Goal: Task Accomplishment & Management: Manage account settings

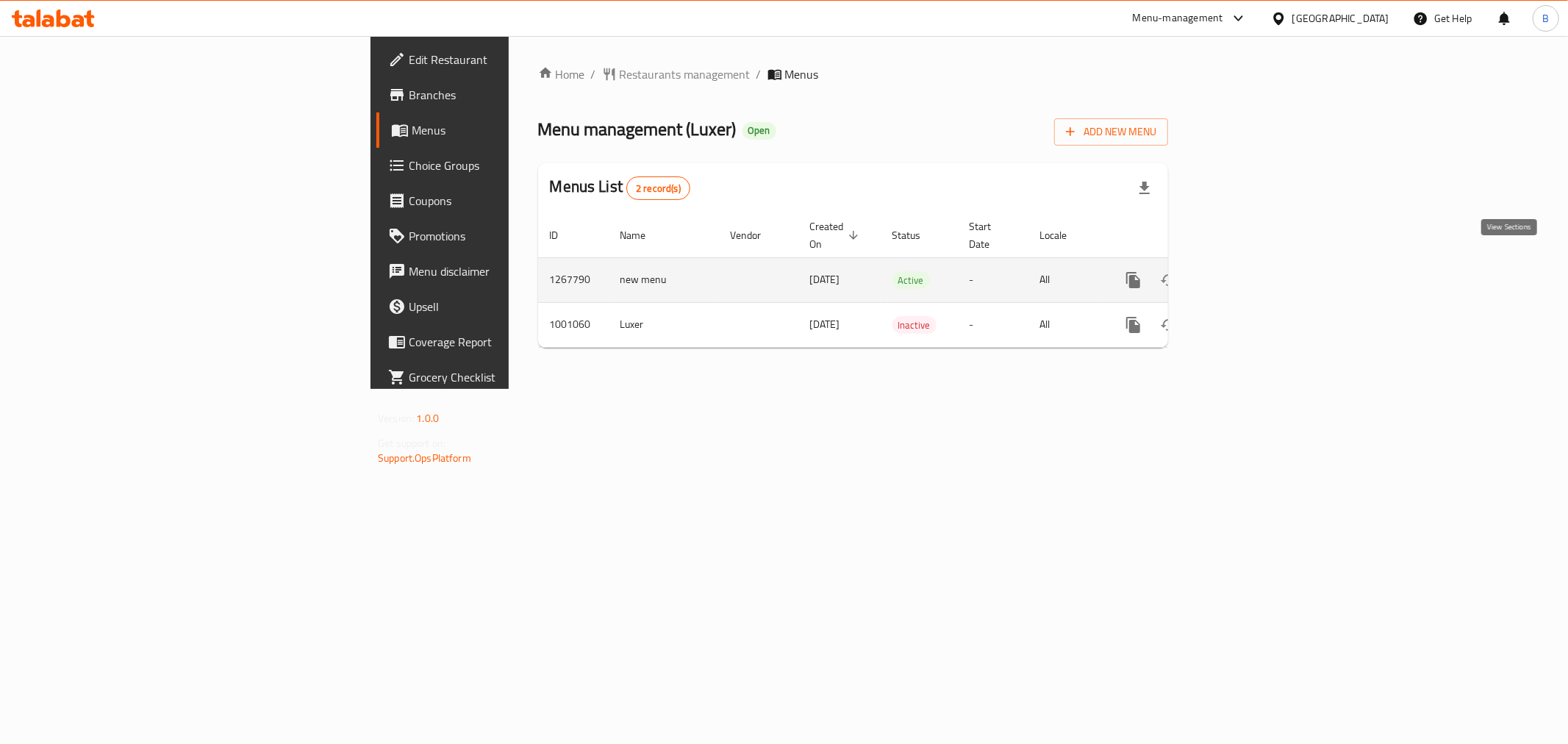
click at [1248, 271] on icon "enhanced table" at bounding box center [1239, 280] width 17 height 17
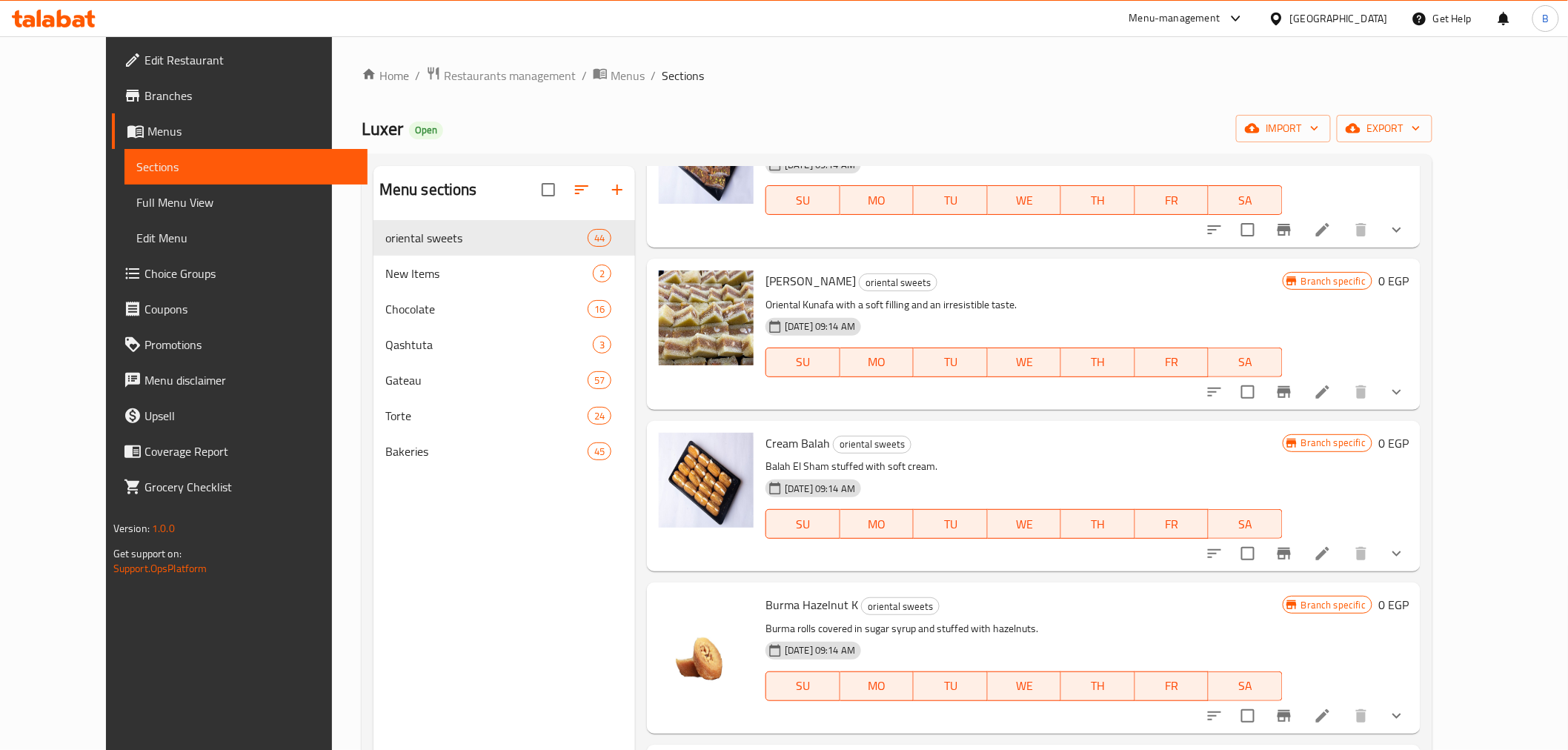
scroll to position [6439, 0]
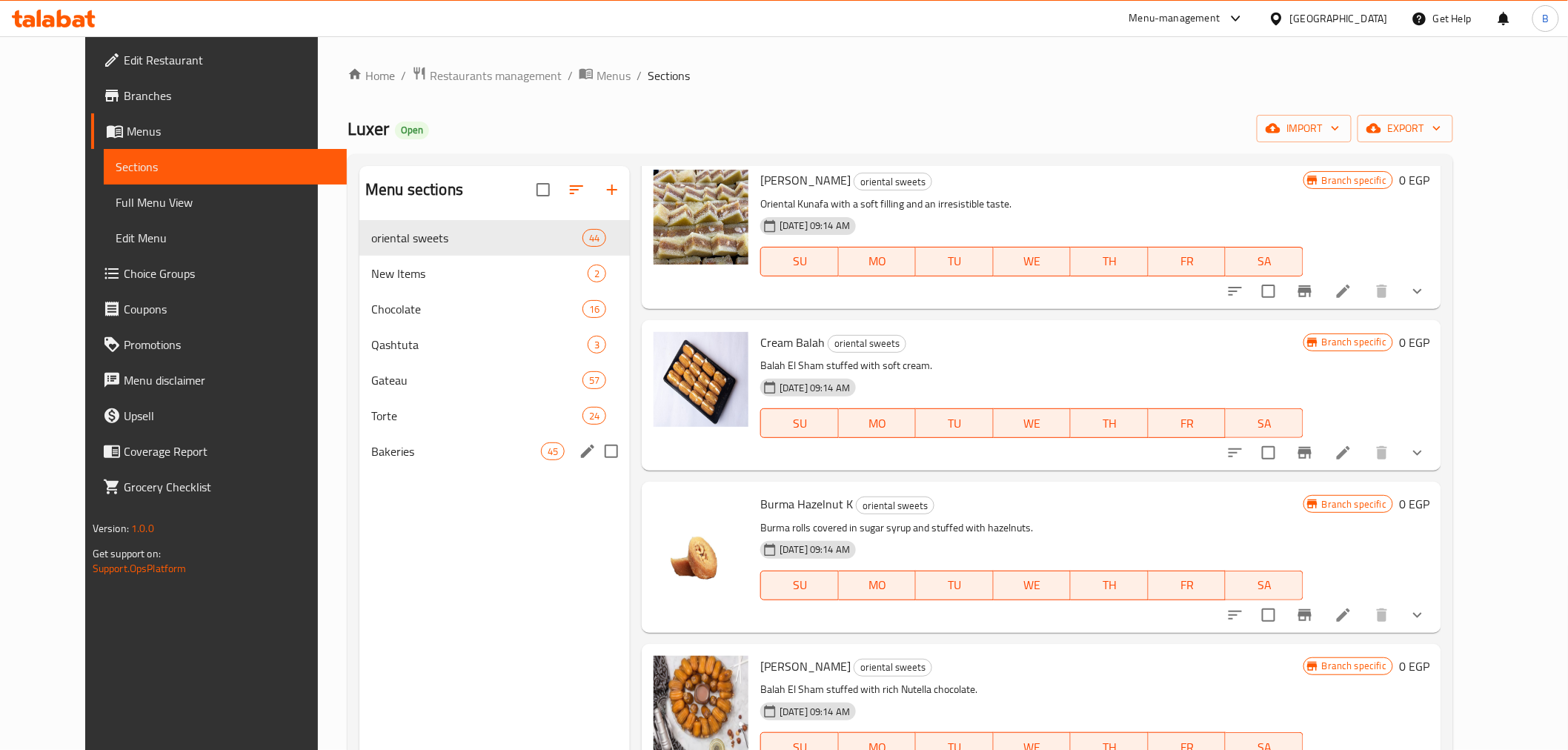
click at [393, 433] on div "Bakeries 45" at bounding box center [495, 451] width 271 height 36
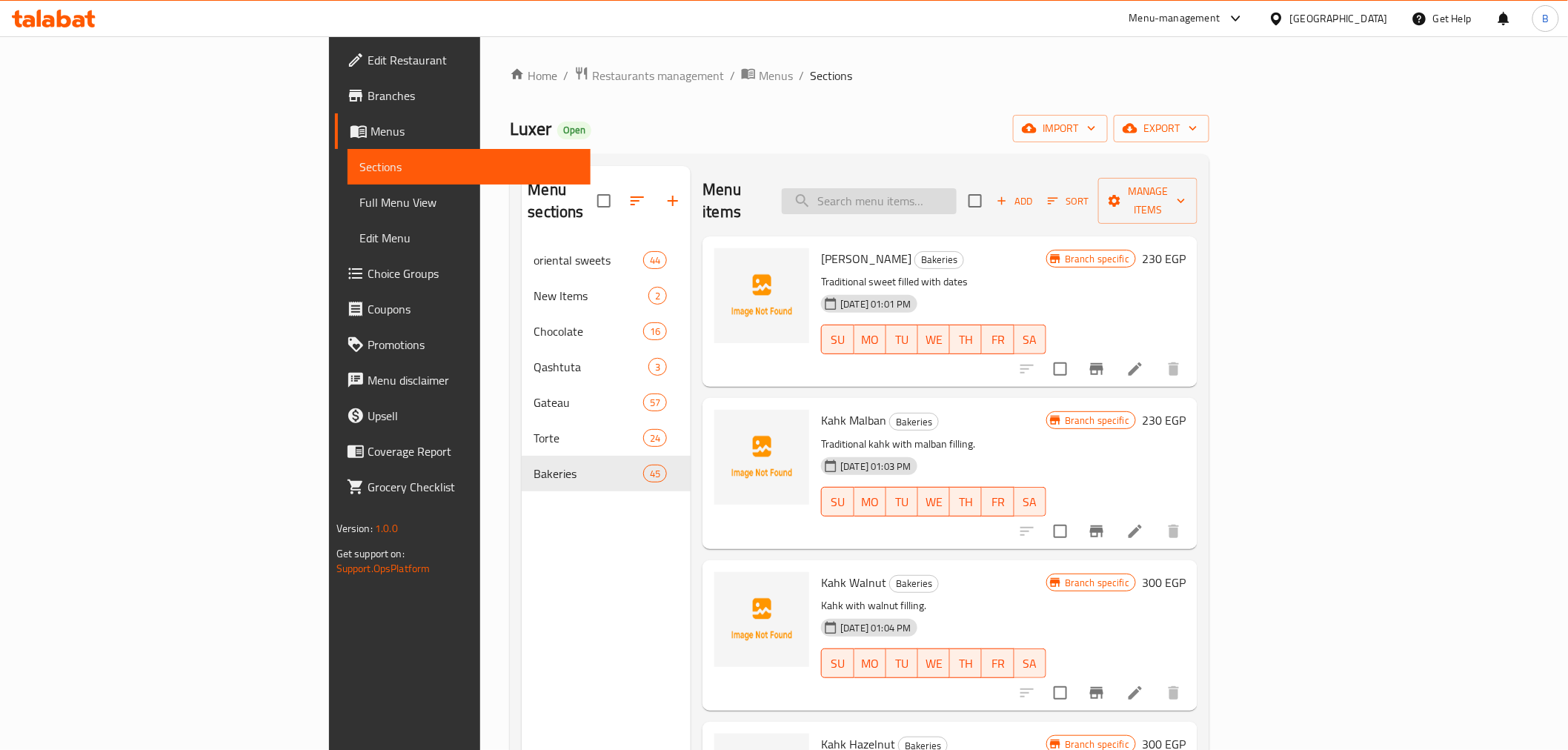
click at [922, 198] on input "search" at bounding box center [869, 202] width 175 height 26
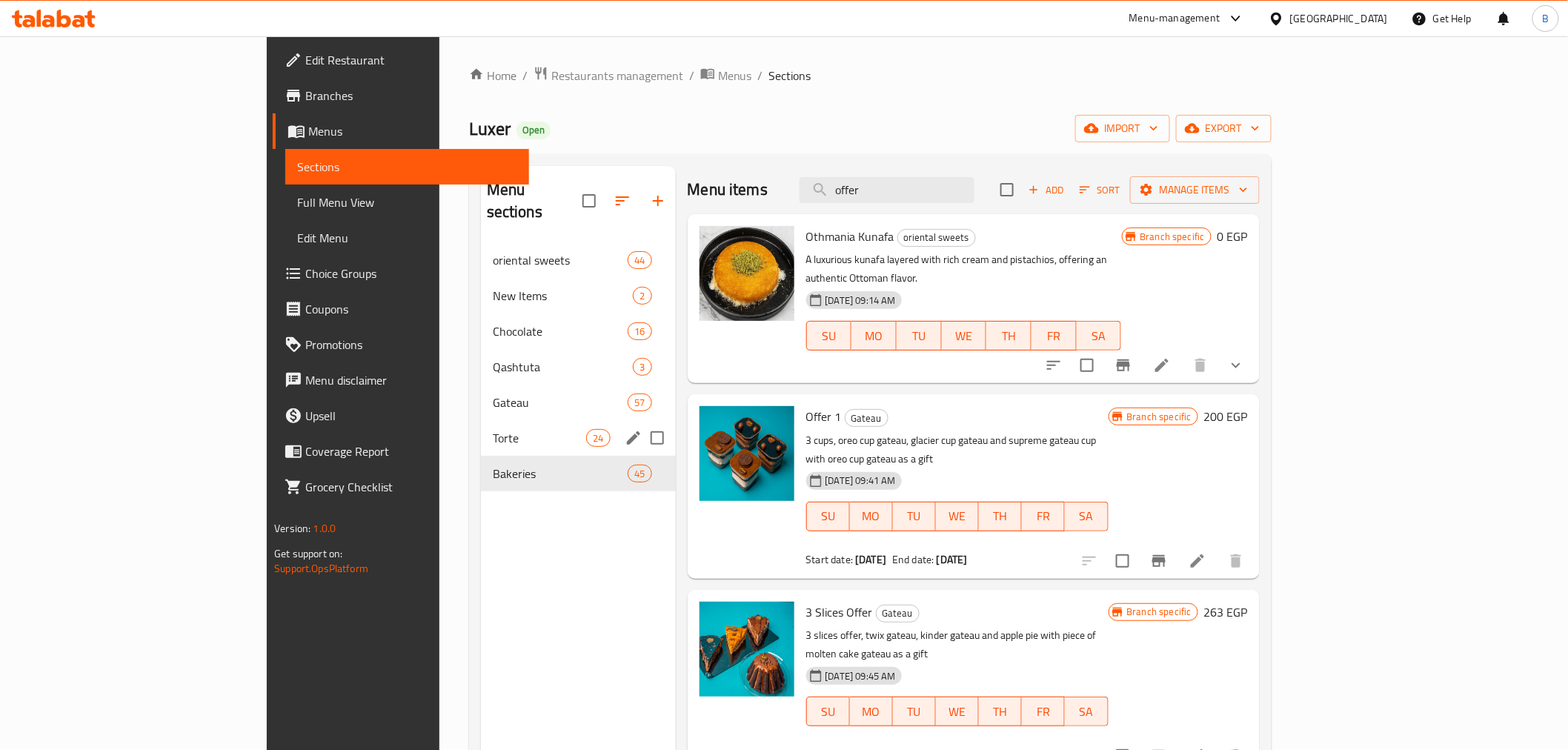
type input "offer"
click at [481, 420] on div "Torte 24" at bounding box center [578, 437] width 195 height 36
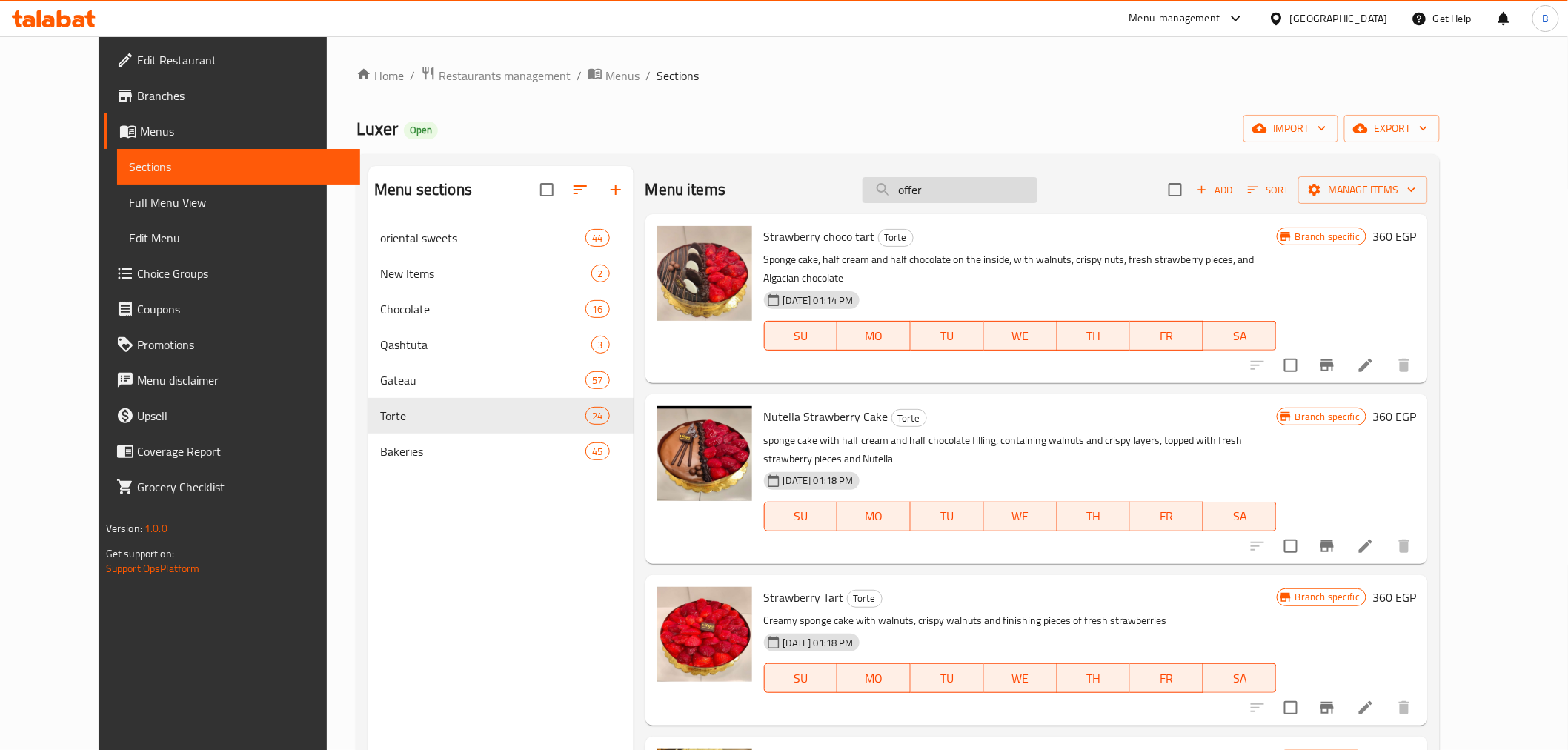
click at [984, 182] on input "offer" at bounding box center [950, 190] width 175 height 26
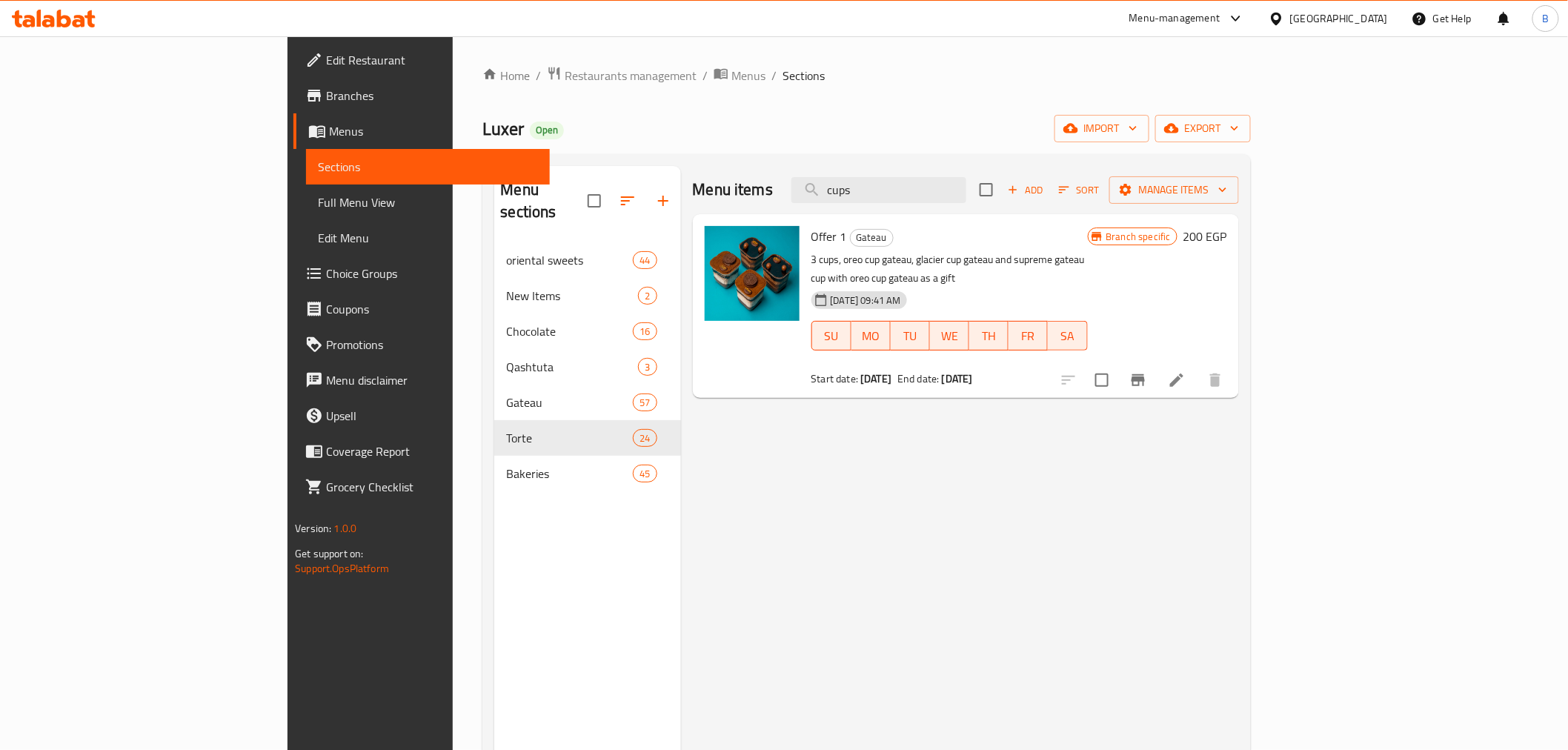
type input "cups"
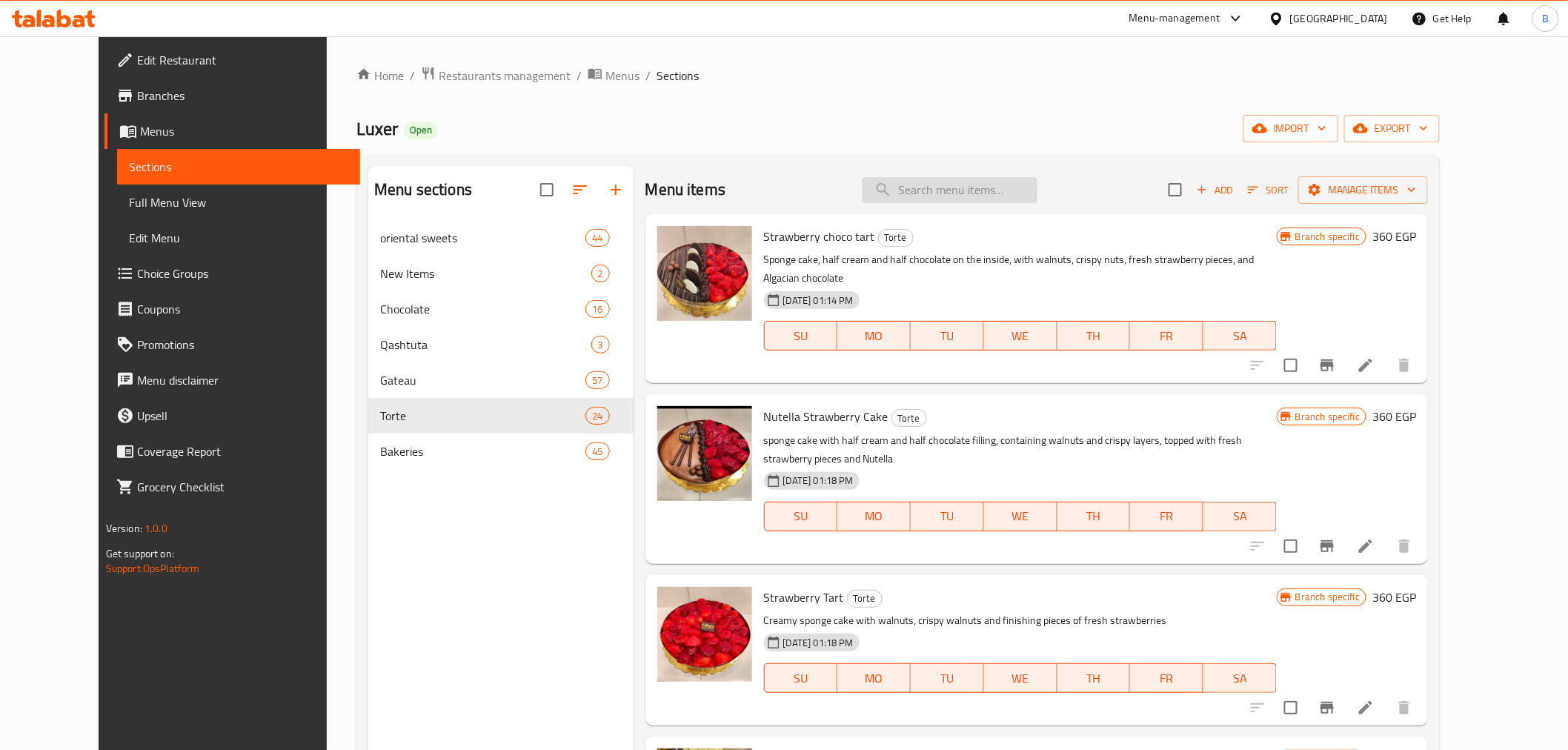
click at [950, 198] on input "search" at bounding box center [950, 190] width 175 height 26
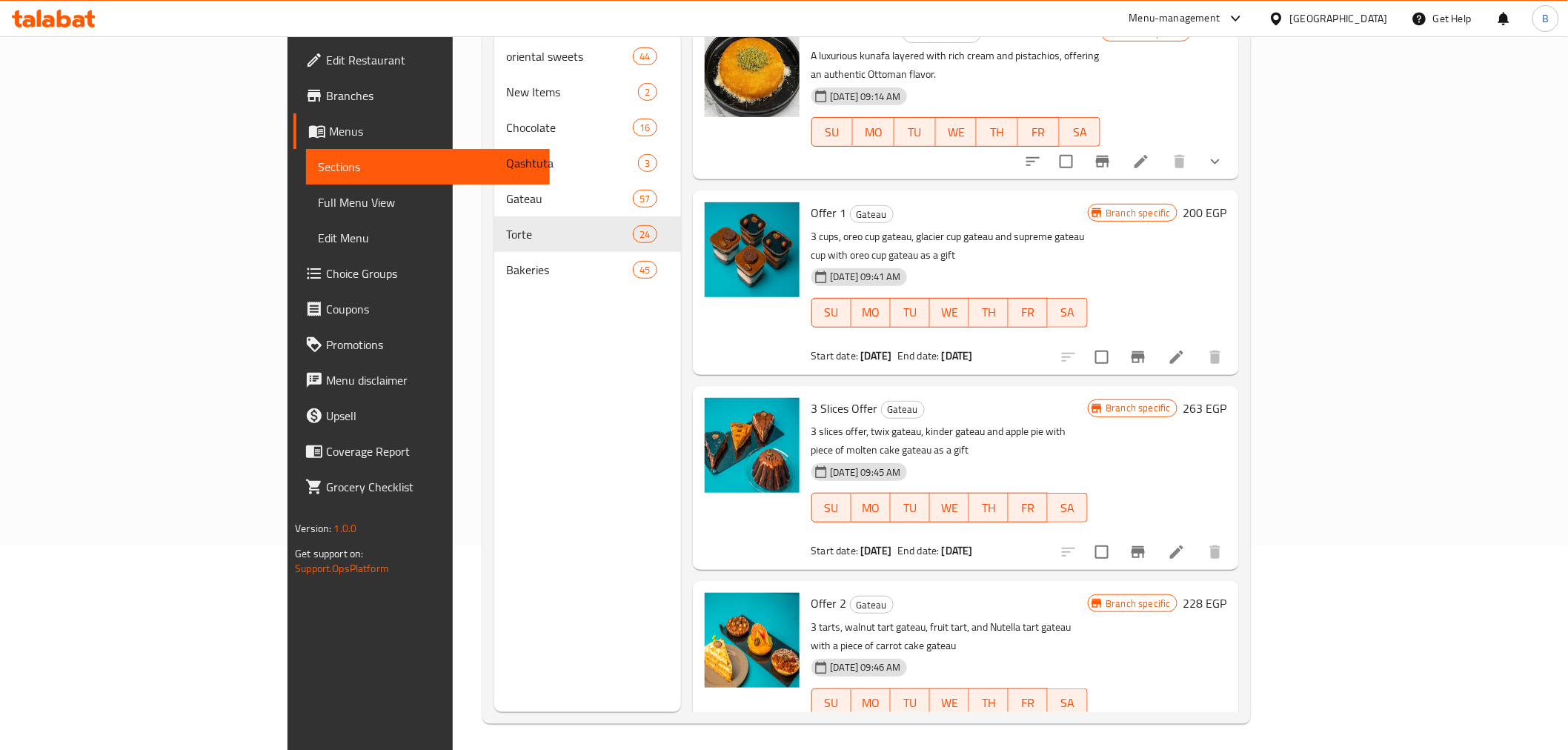
scroll to position [208, 0]
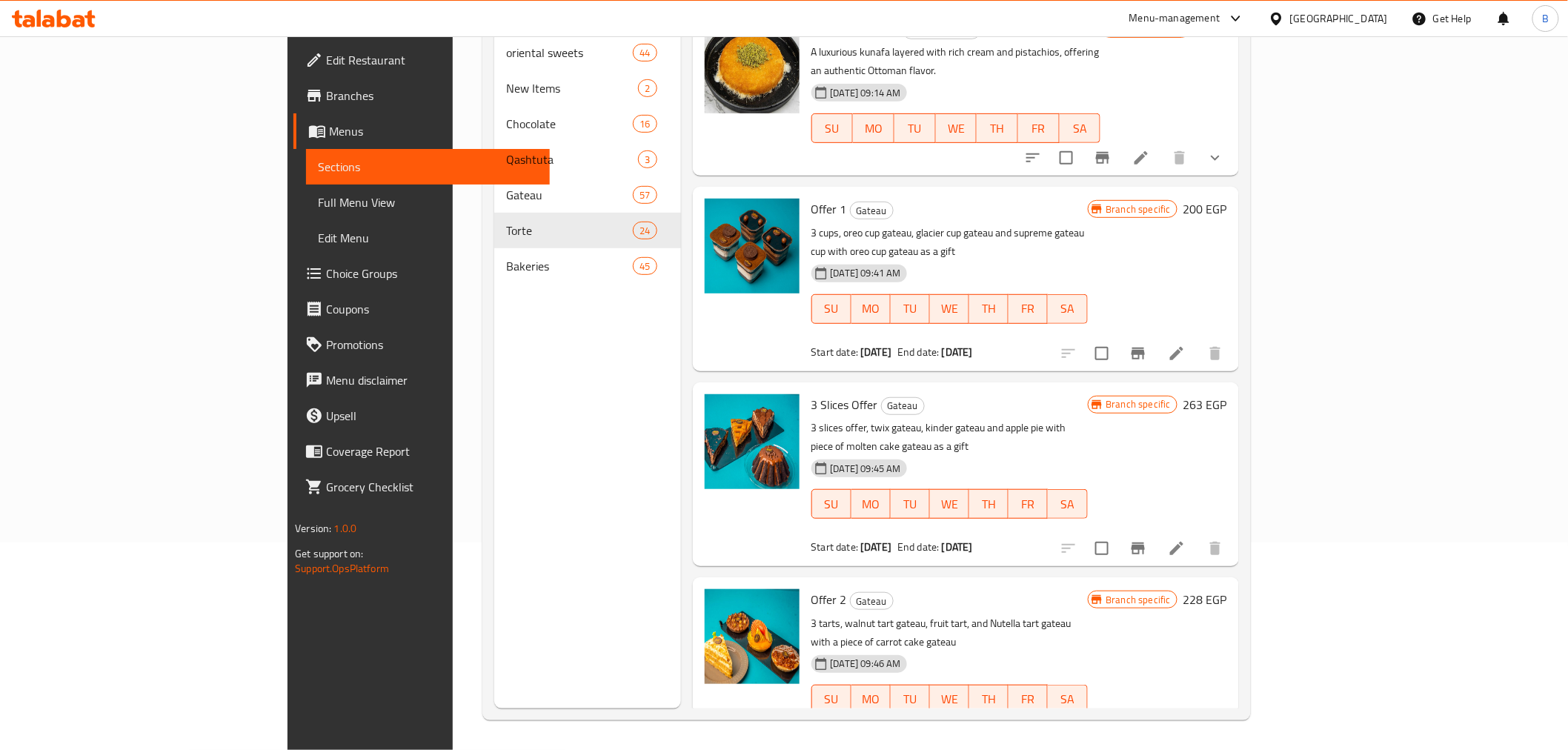
type input "offer"
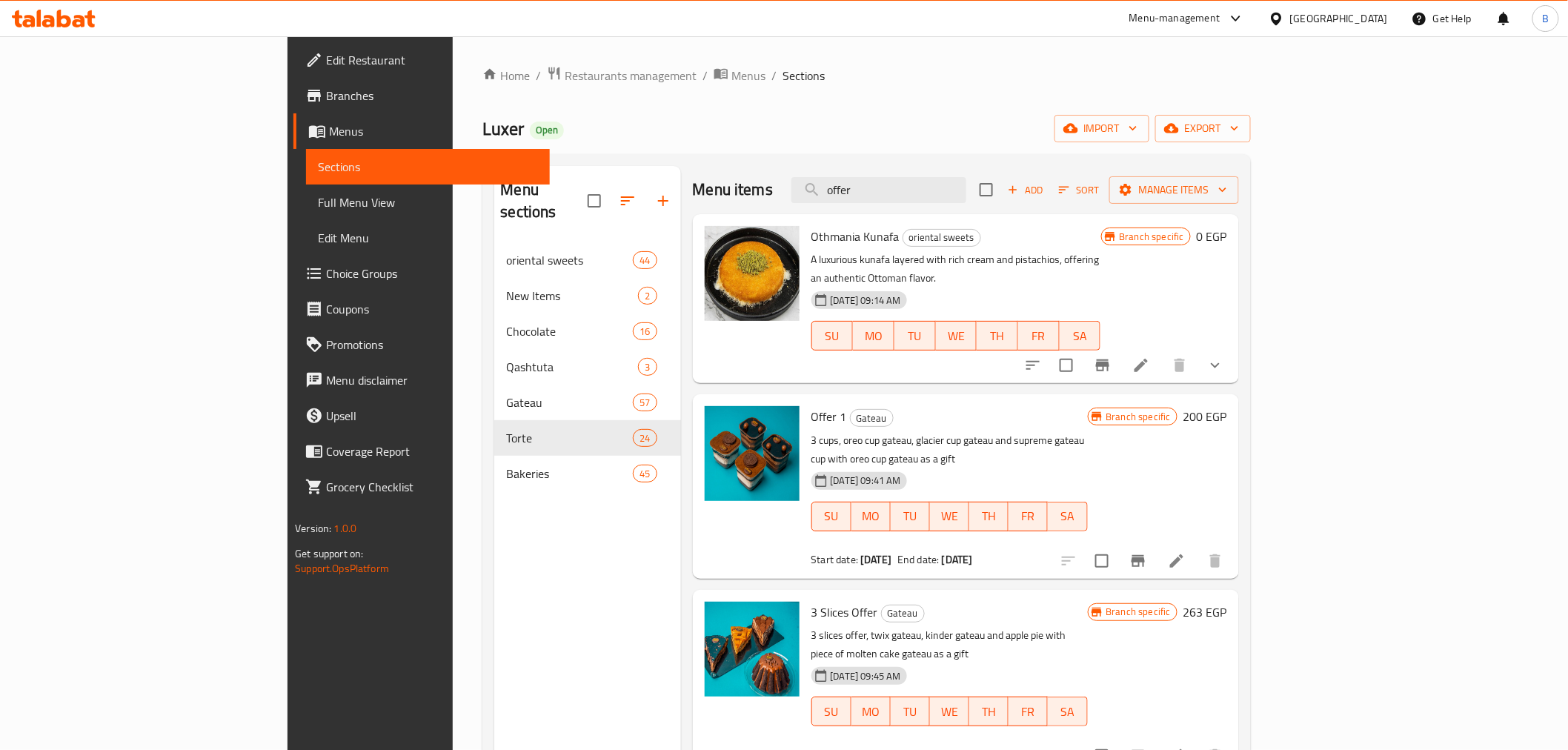
click at [482, 134] on span "Luxer" at bounding box center [503, 128] width 42 height 33
copy span "Luxer"
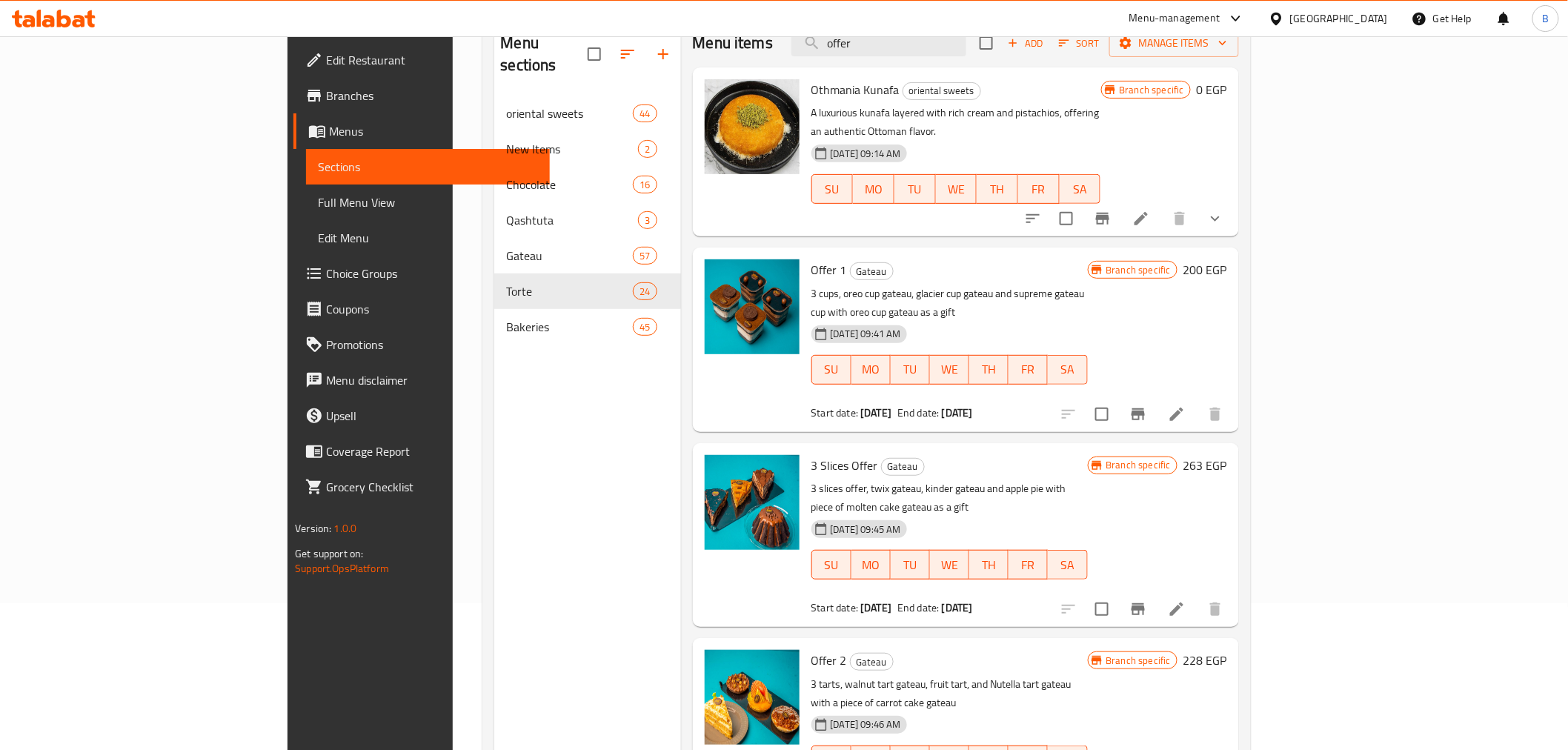
scroll to position [164, 0]
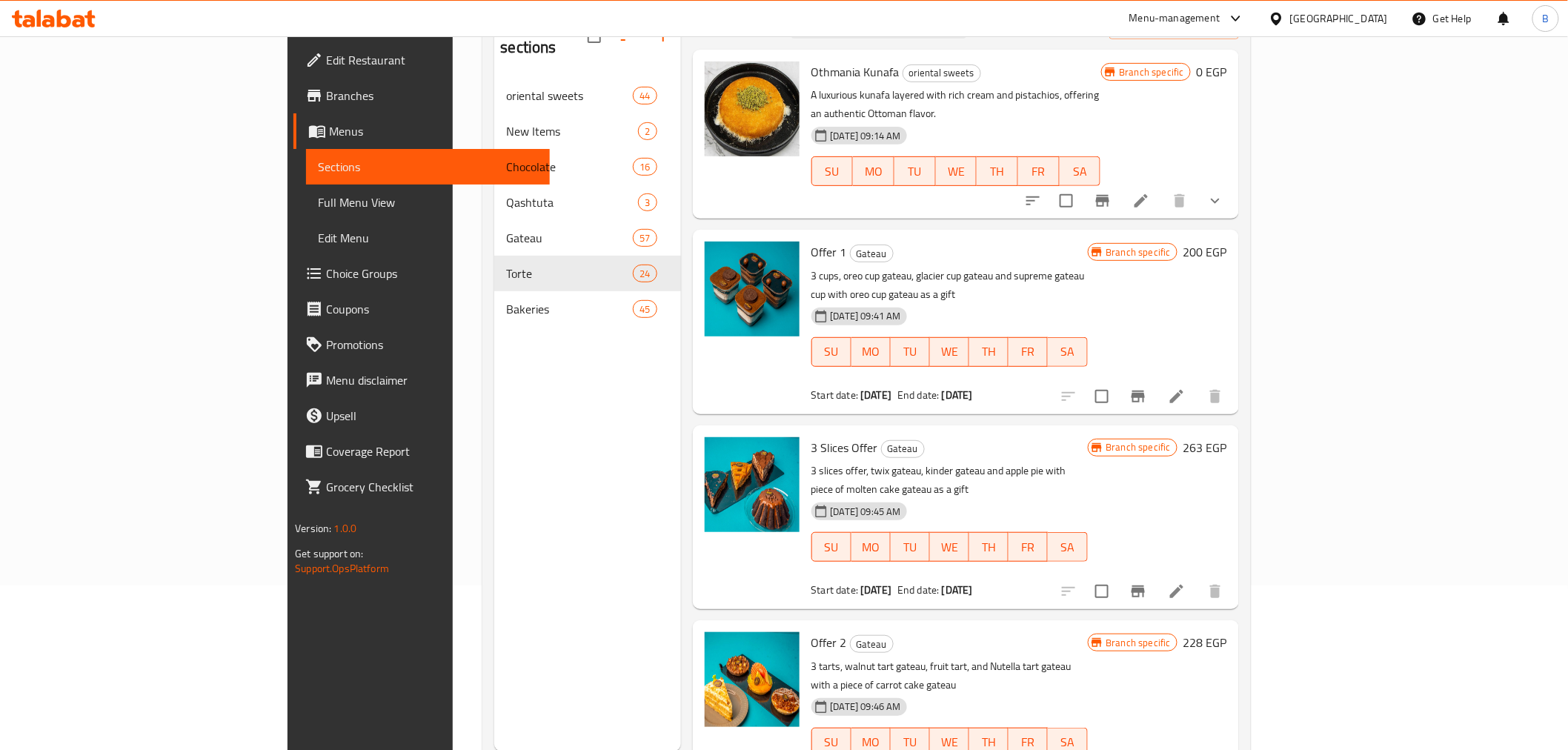
click at [1197, 383] on li at bounding box center [1177, 396] width 42 height 27
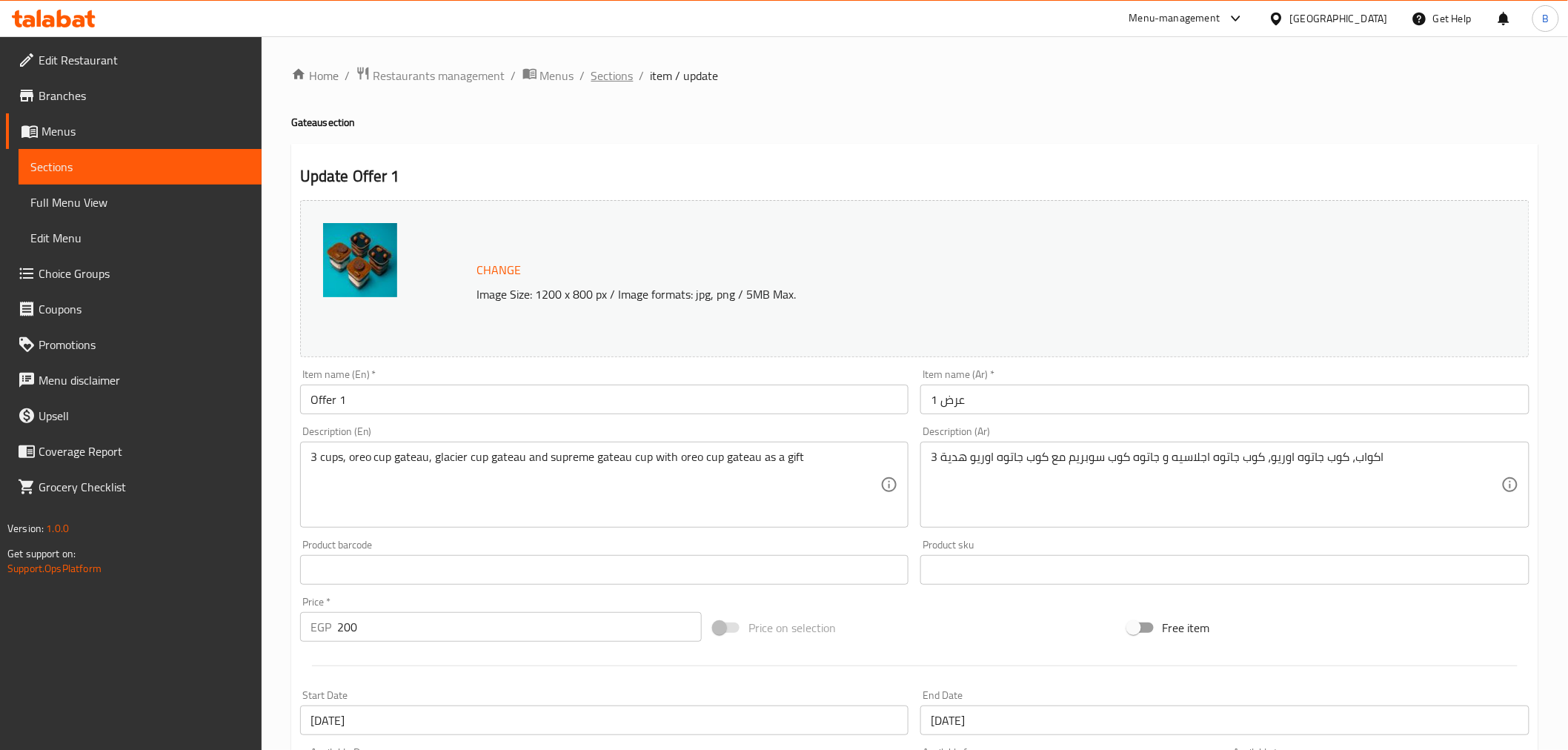
click at [609, 69] on span "Sections" at bounding box center [612, 75] width 42 height 17
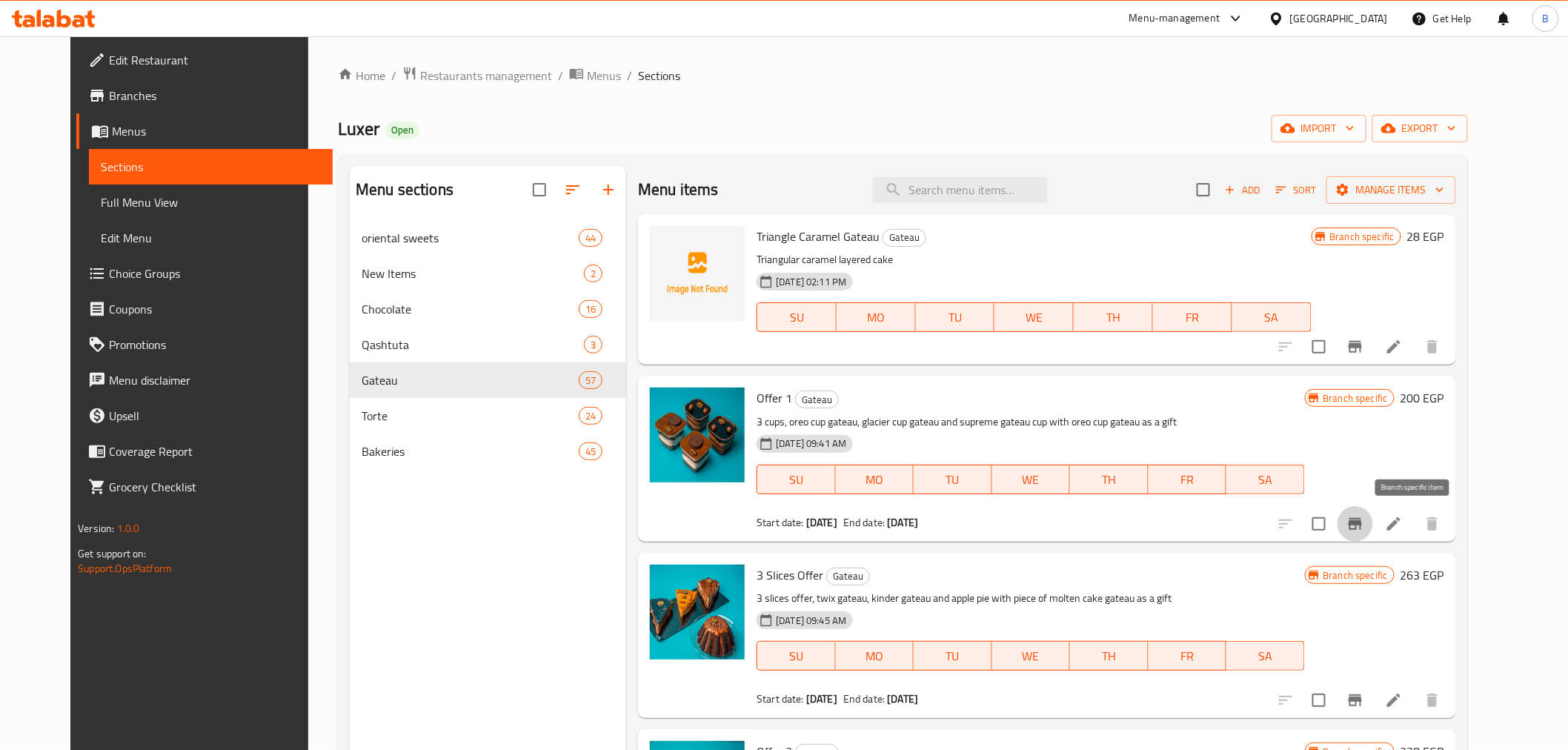
click at [1364, 527] on icon "Branch-specific-item" at bounding box center [1355, 524] width 17 height 17
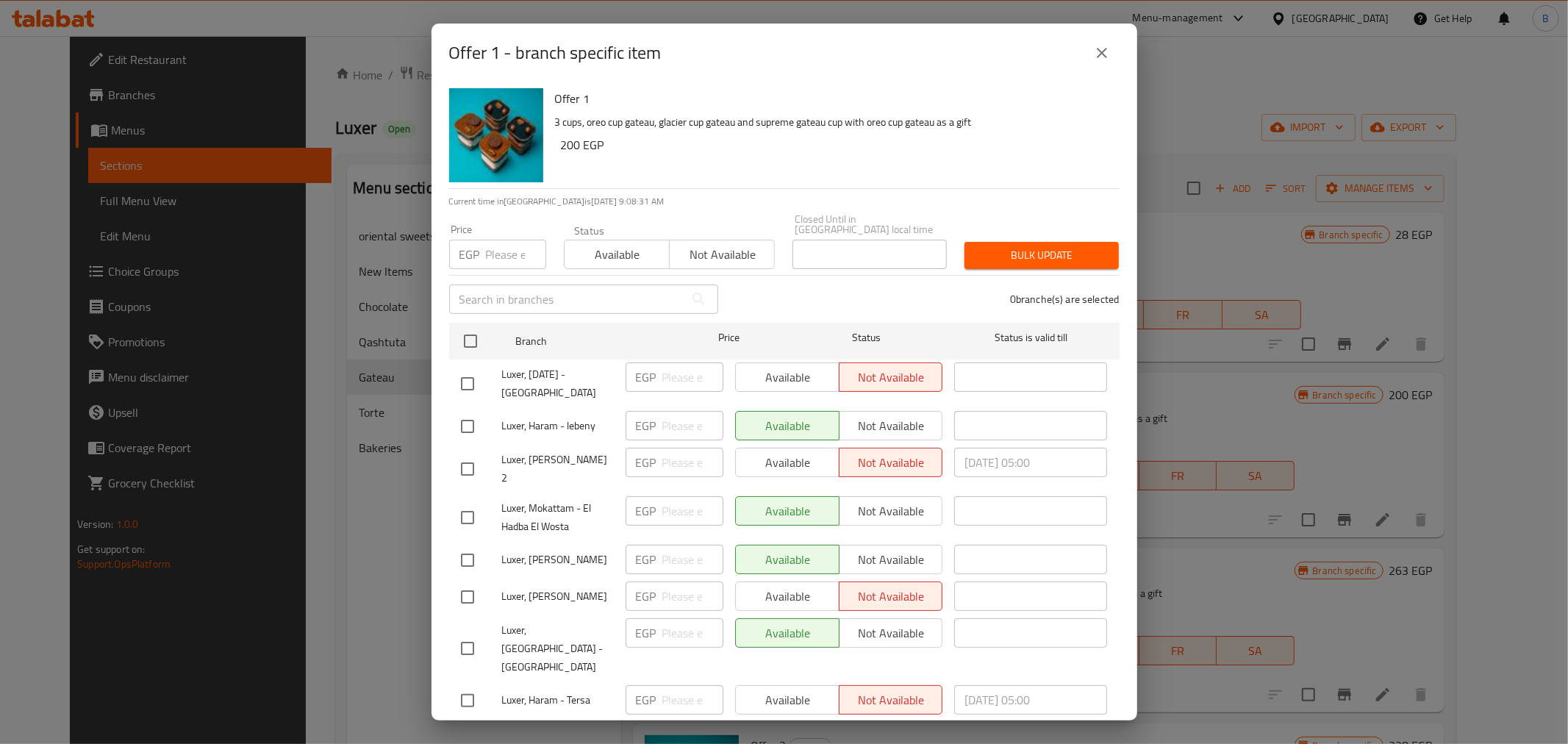
click at [1395, 384] on div "Offer 1 - branch specific item Offer 1 3 cups, oreo cup gateau, glacier cup gat…" at bounding box center [784, 372] width 1568 height 744
click at [1114, 52] on button "close" at bounding box center [1102, 53] width 36 height 36
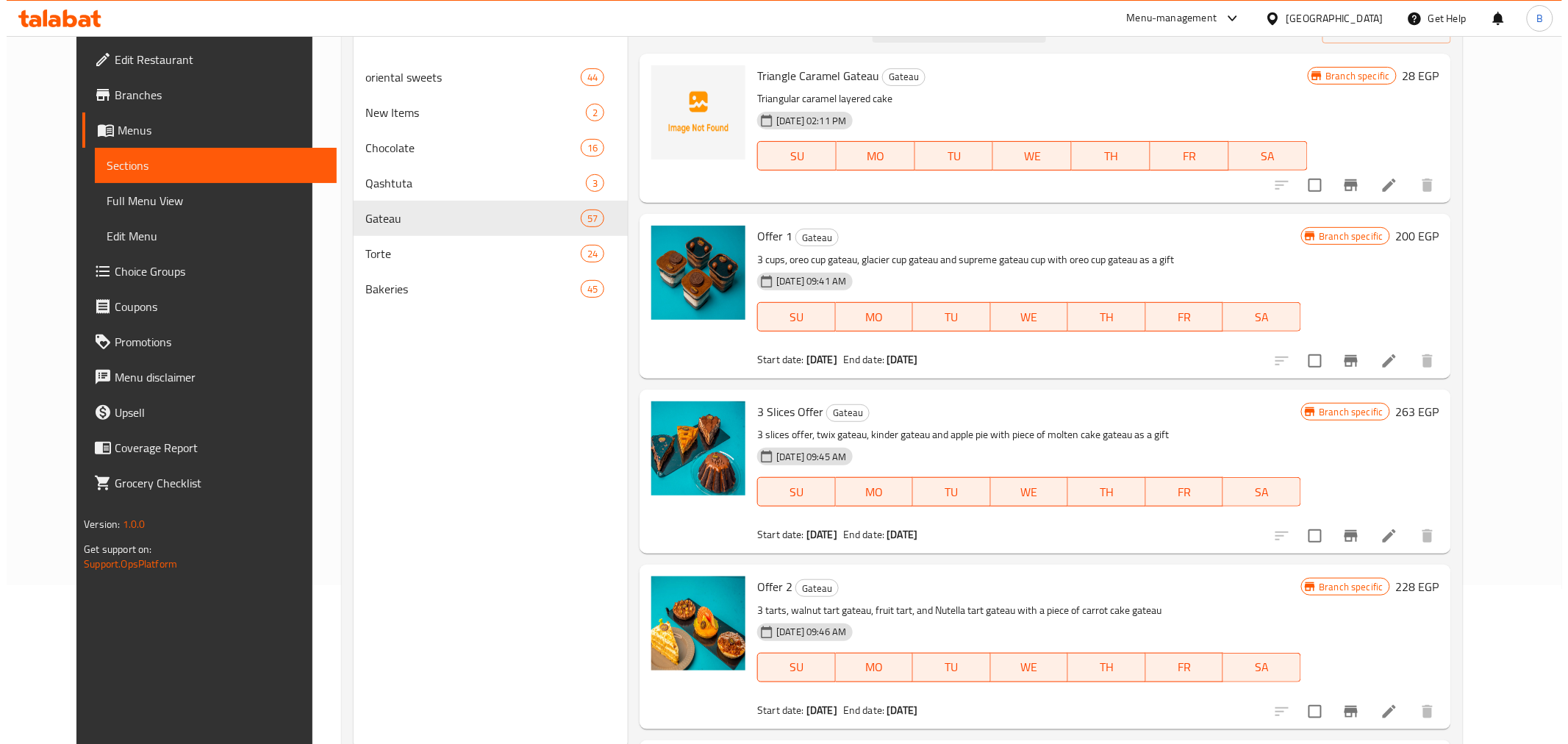
scroll to position [163, 0]
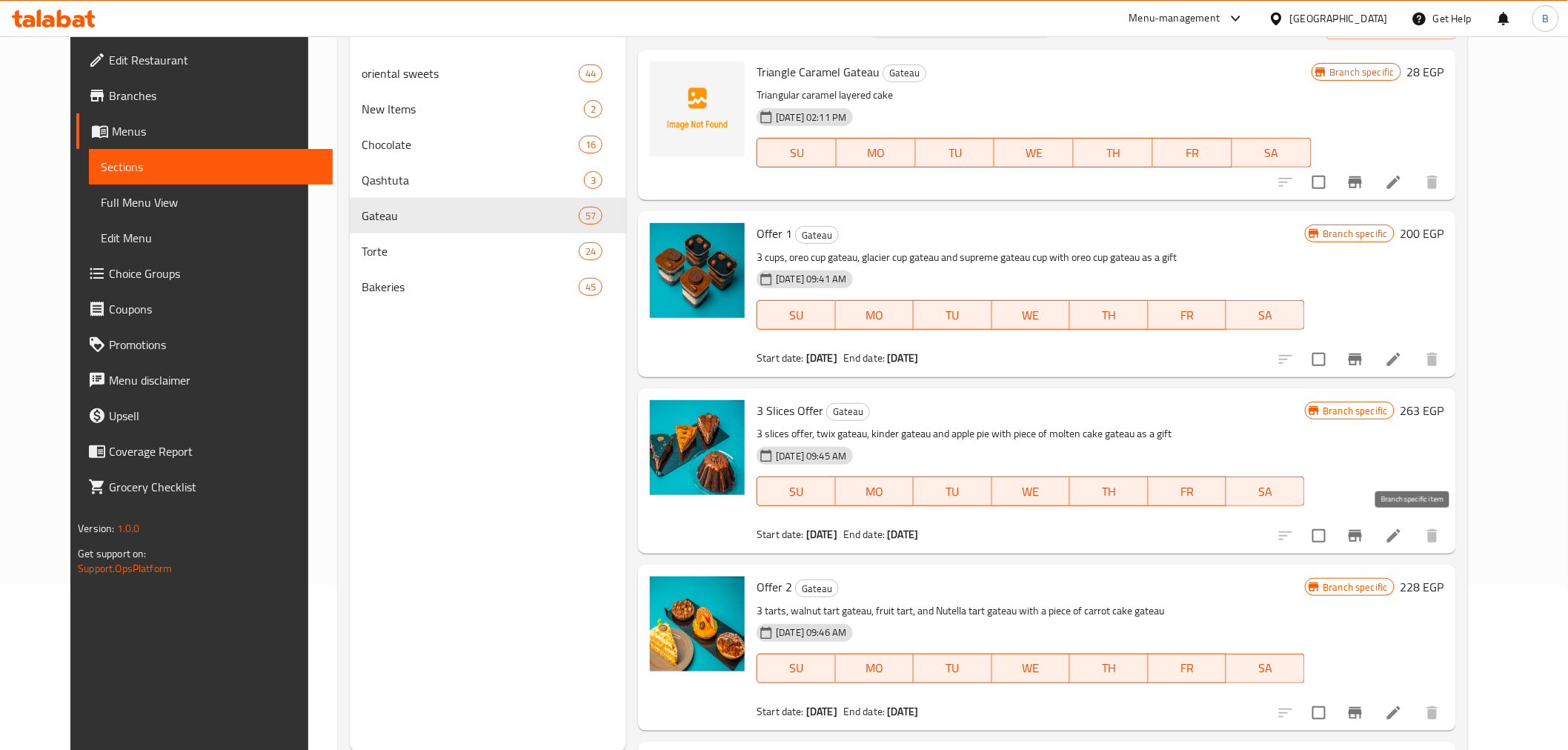
click at [1372, 540] on button "Branch-specific-item" at bounding box center [1355, 535] width 36 height 36
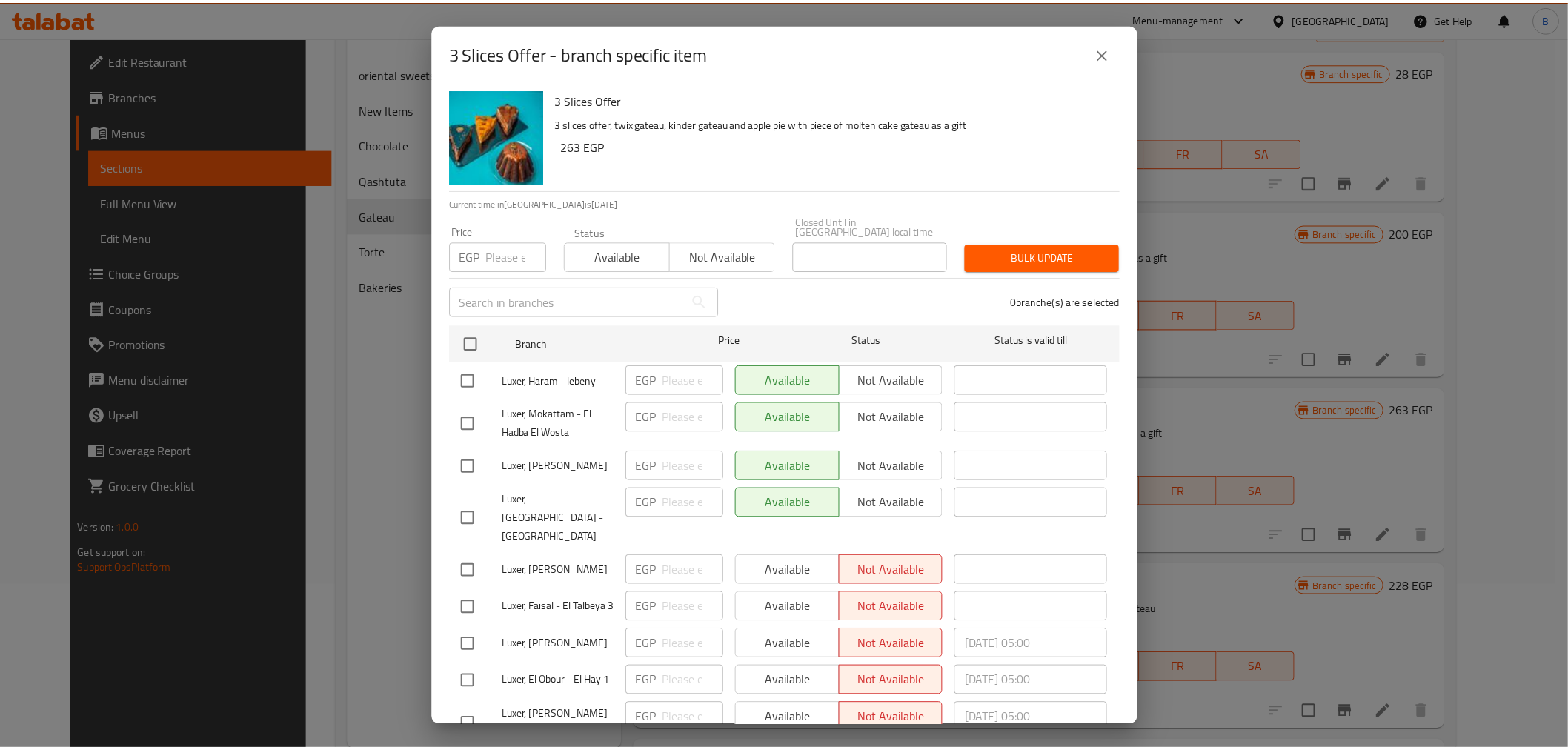
scroll to position [499, 0]
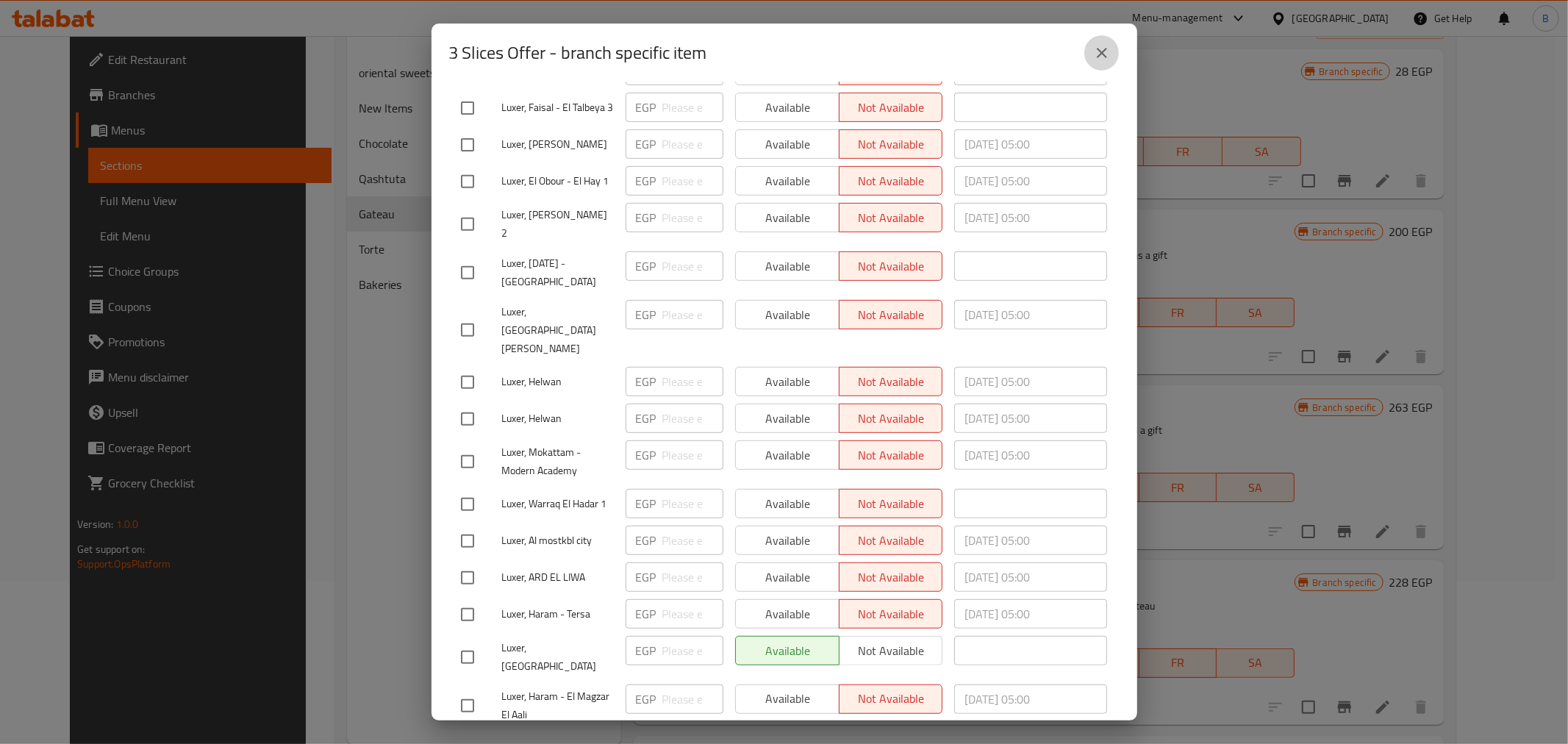
click at [1101, 52] on icon "close" at bounding box center [1102, 53] width 17 height 17
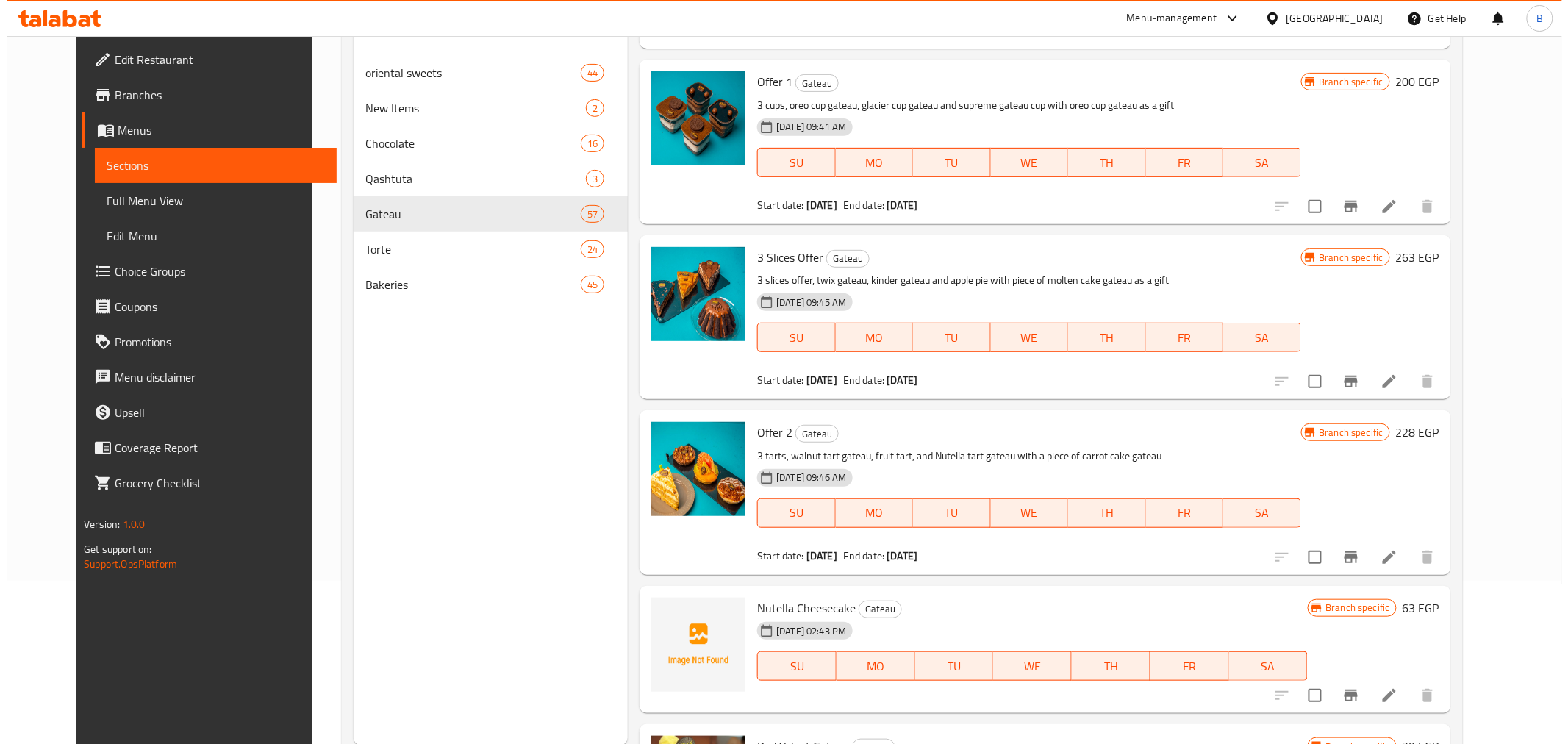
scroll to position [163, 0]
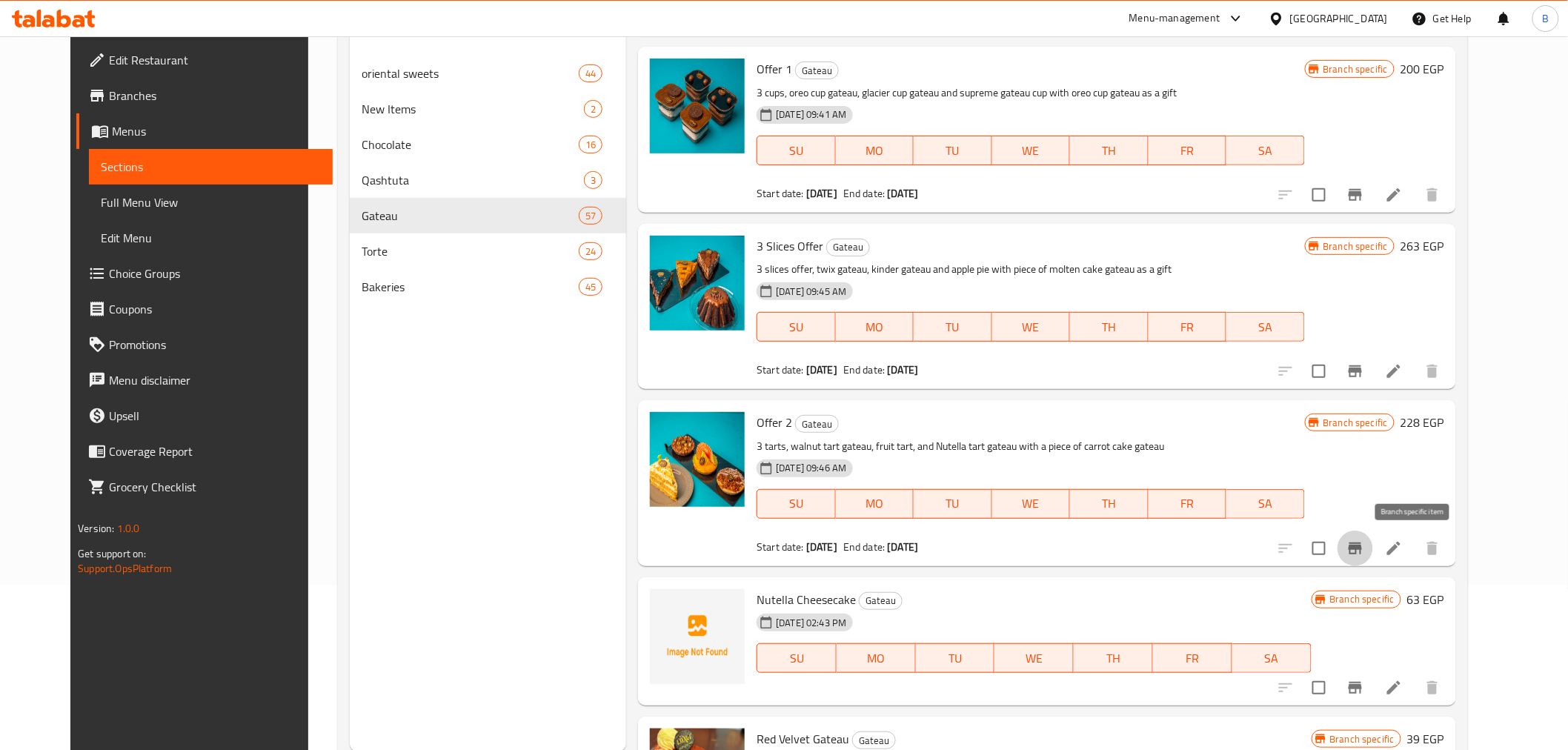
click at [1364, 556] on icon "Branch-specific-item" at bounding box center [1355, 548] width 17 height 17
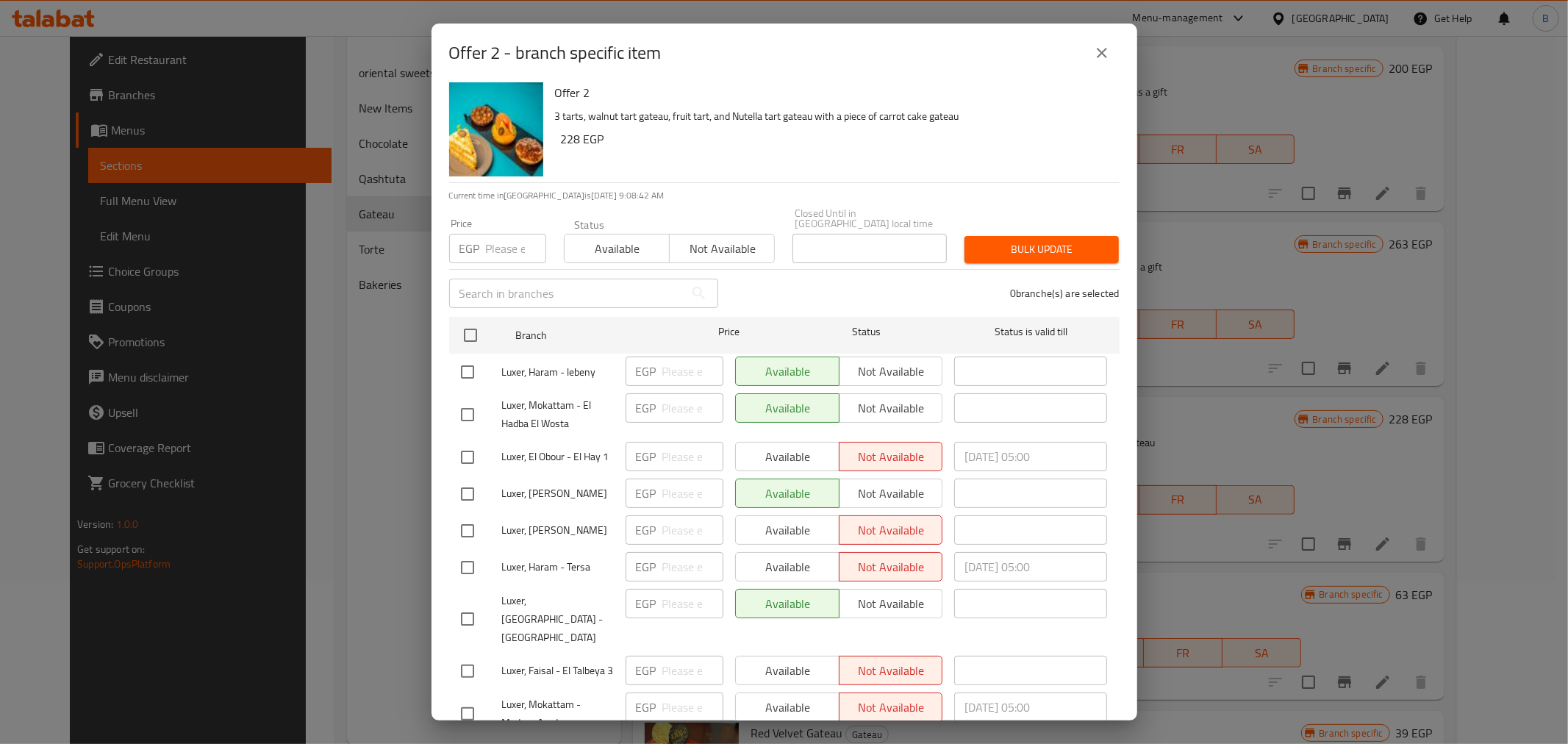
scroll to position [5, 0]
click at [1093, 48] on icon "close" at bounding box center [1102, 53] width 17 height 17
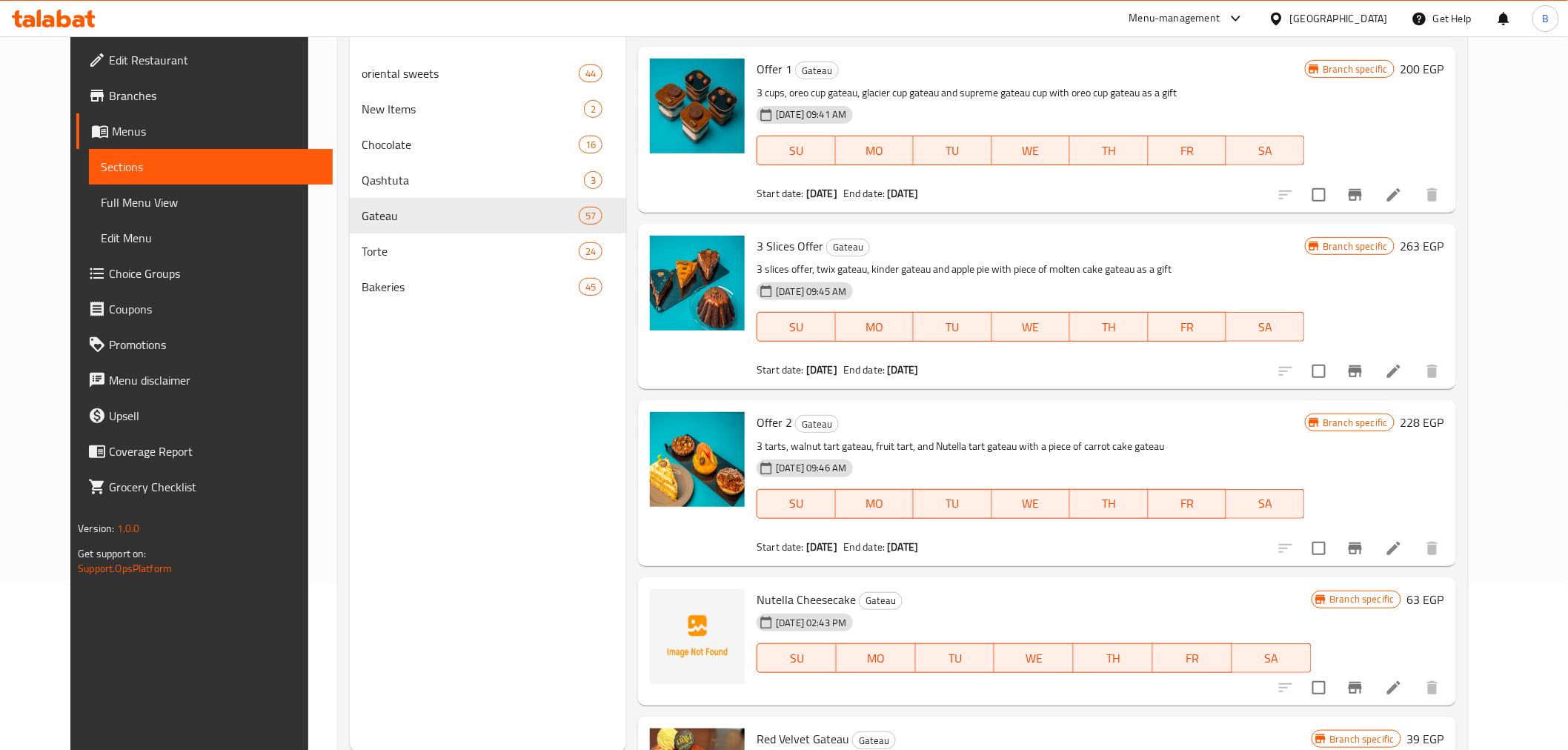
click at [1396, 197] on div at bounding box center [1358, 195] width 182 height 36
click at [1372, 191] on button "Branch-specific-item" at bounding box center [1355, 195] width 36 height 36
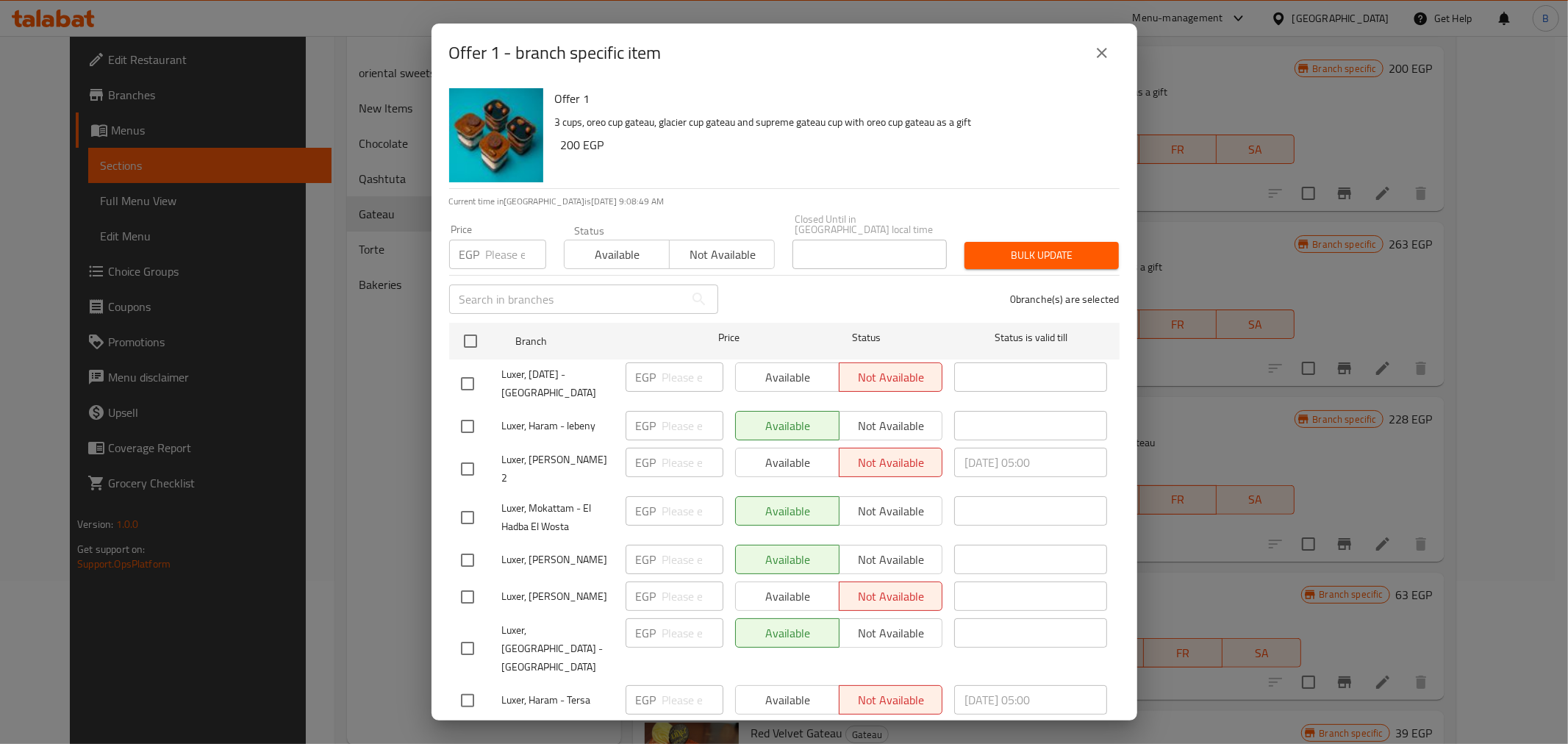
click at [1104, 54] on icon "close" at bounding box center [1102, 53] width 10 height 10
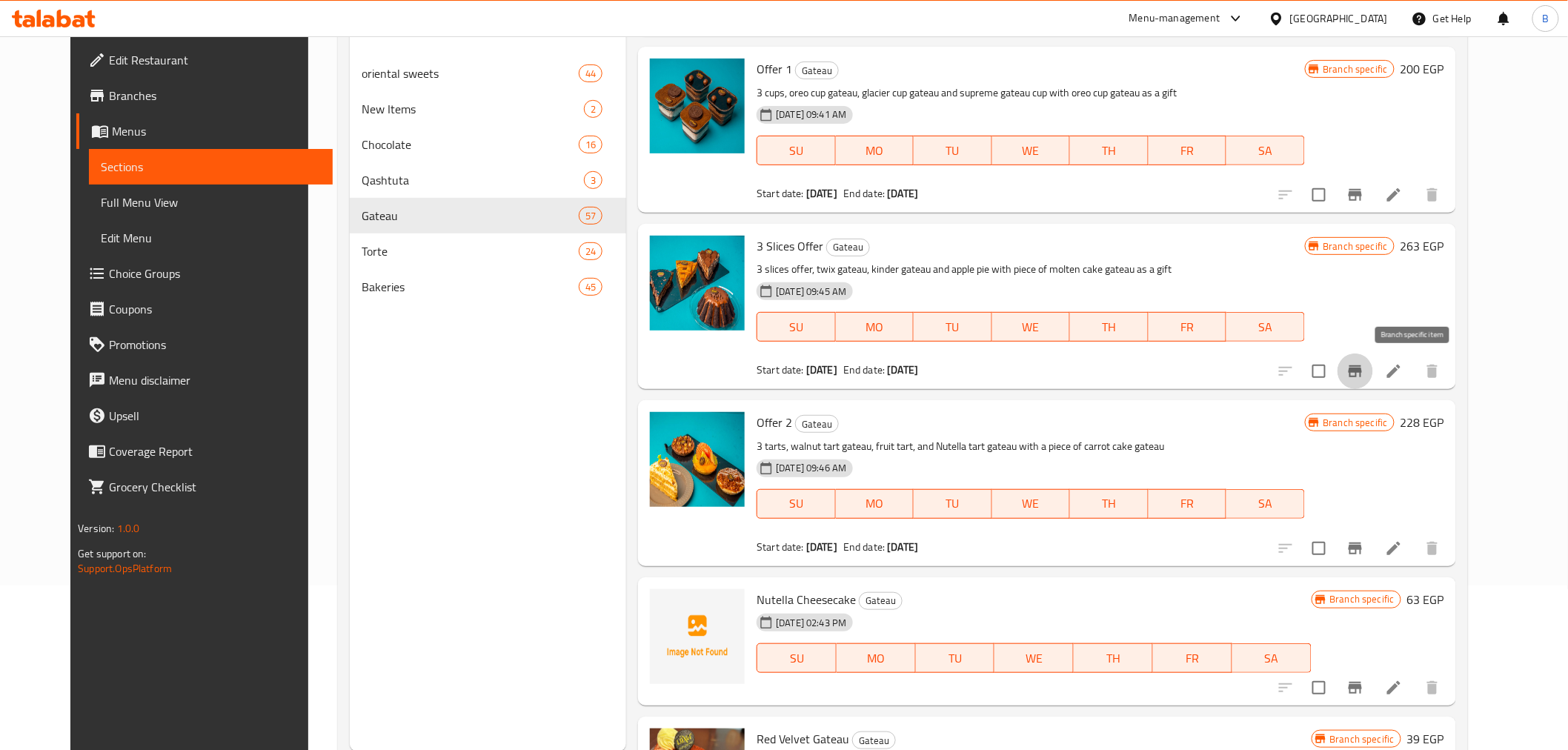
click at [1364, 375] on icon "Branch-specific-item" at bounding box center [1355, 371] width 17 height 17
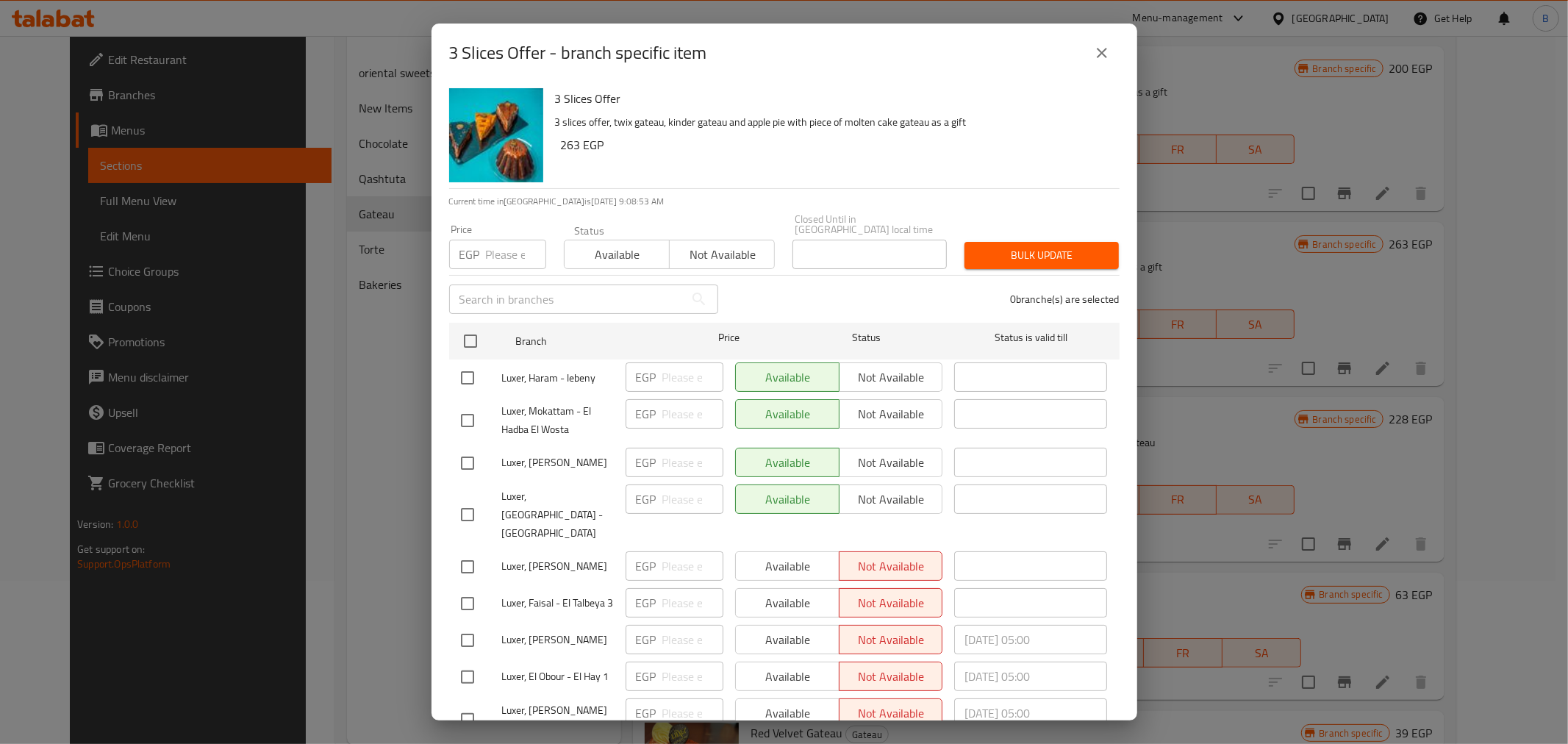
click at [1111, 47] on button "close" at bounding box center [1102, 53] width 36 height 36
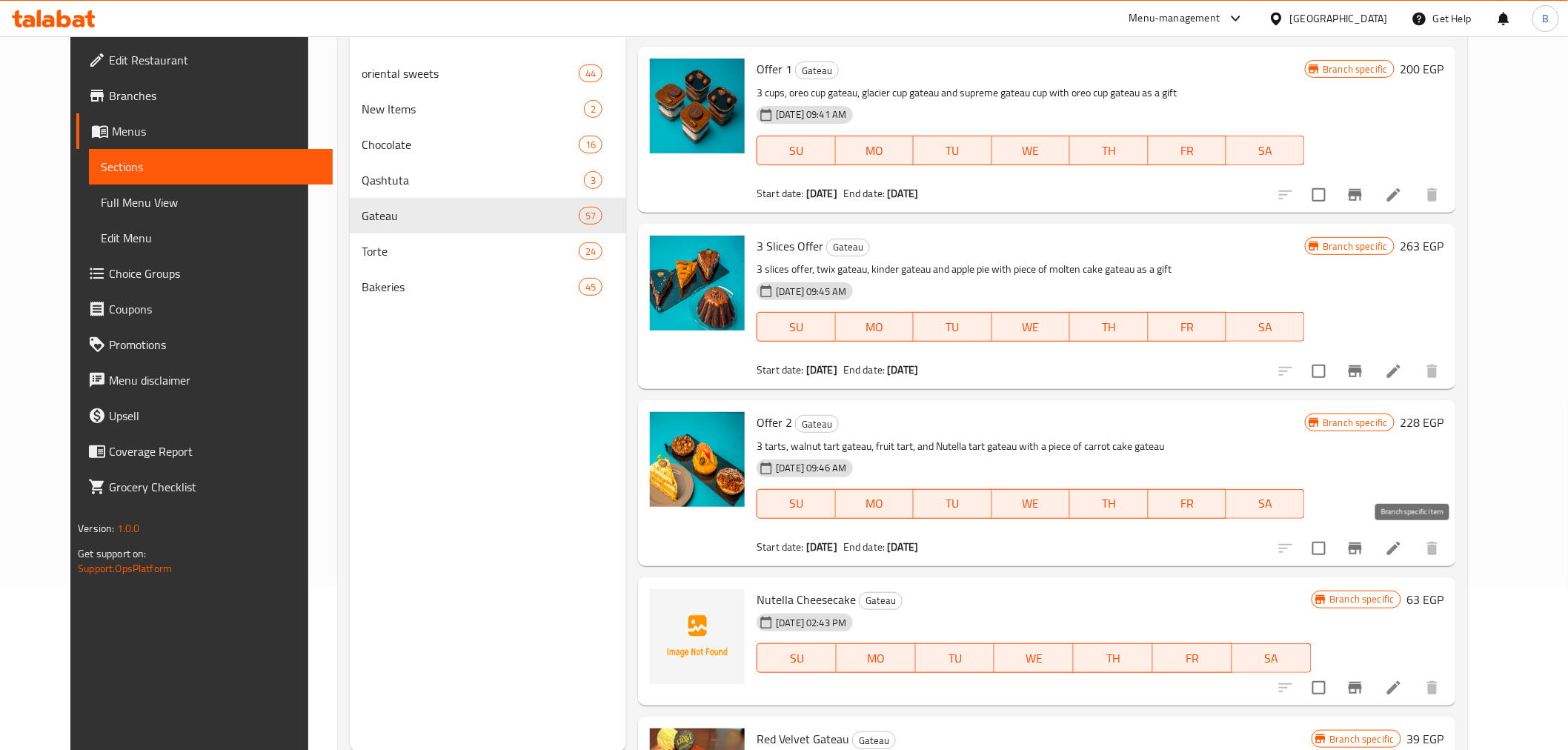
click at [1372, 536] on button "Branch-specific-item" at bounding box center [1355, 548] width 36 height 36
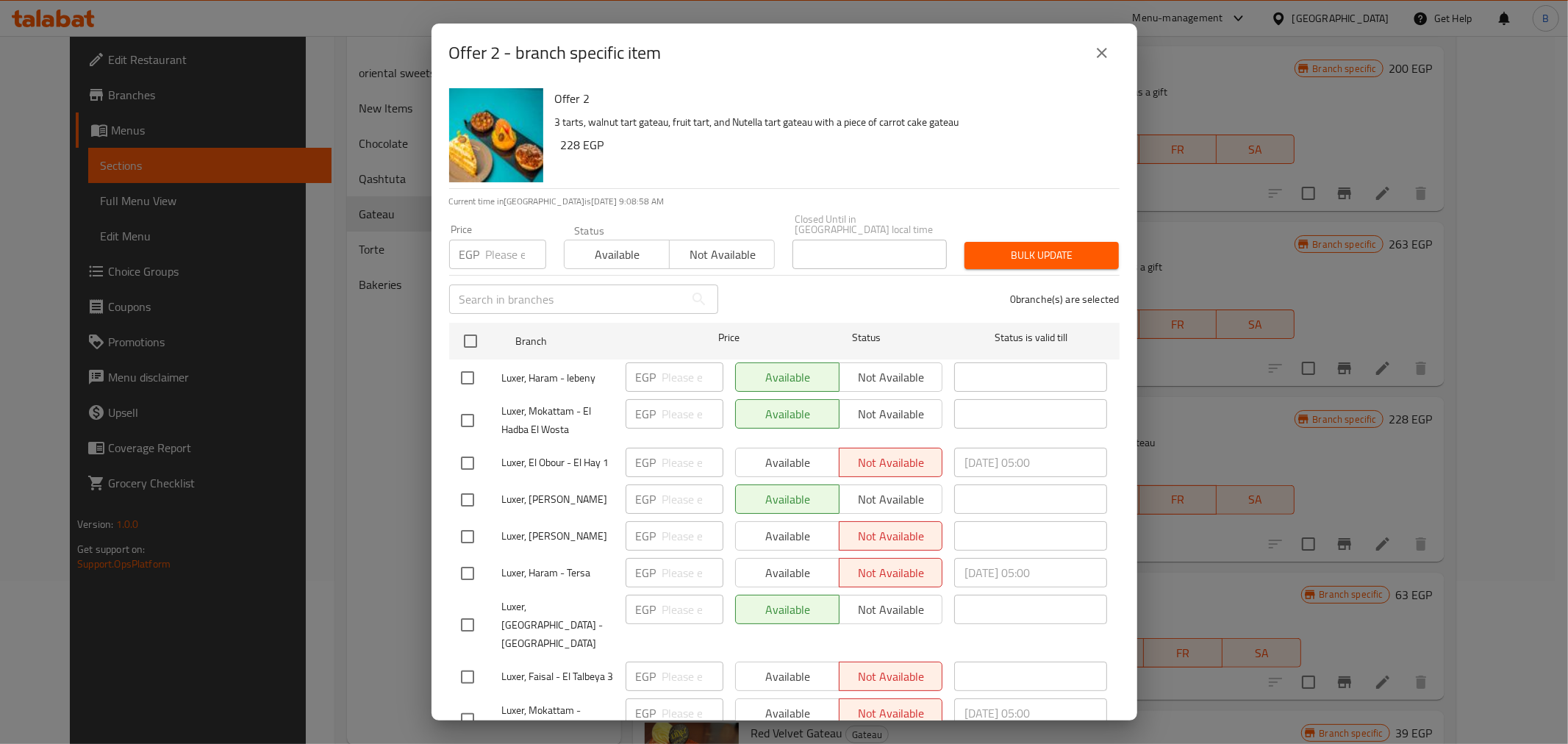
click at [585, 370] on span "Luxer, Haram - lebeny" at bounding box center [558, 378] width 112 height 18
click at [590, 373] on span "Luxer, Haram - lebeny" at bounding box center [558, 378] width 112 height 18
copy span "lebeny"
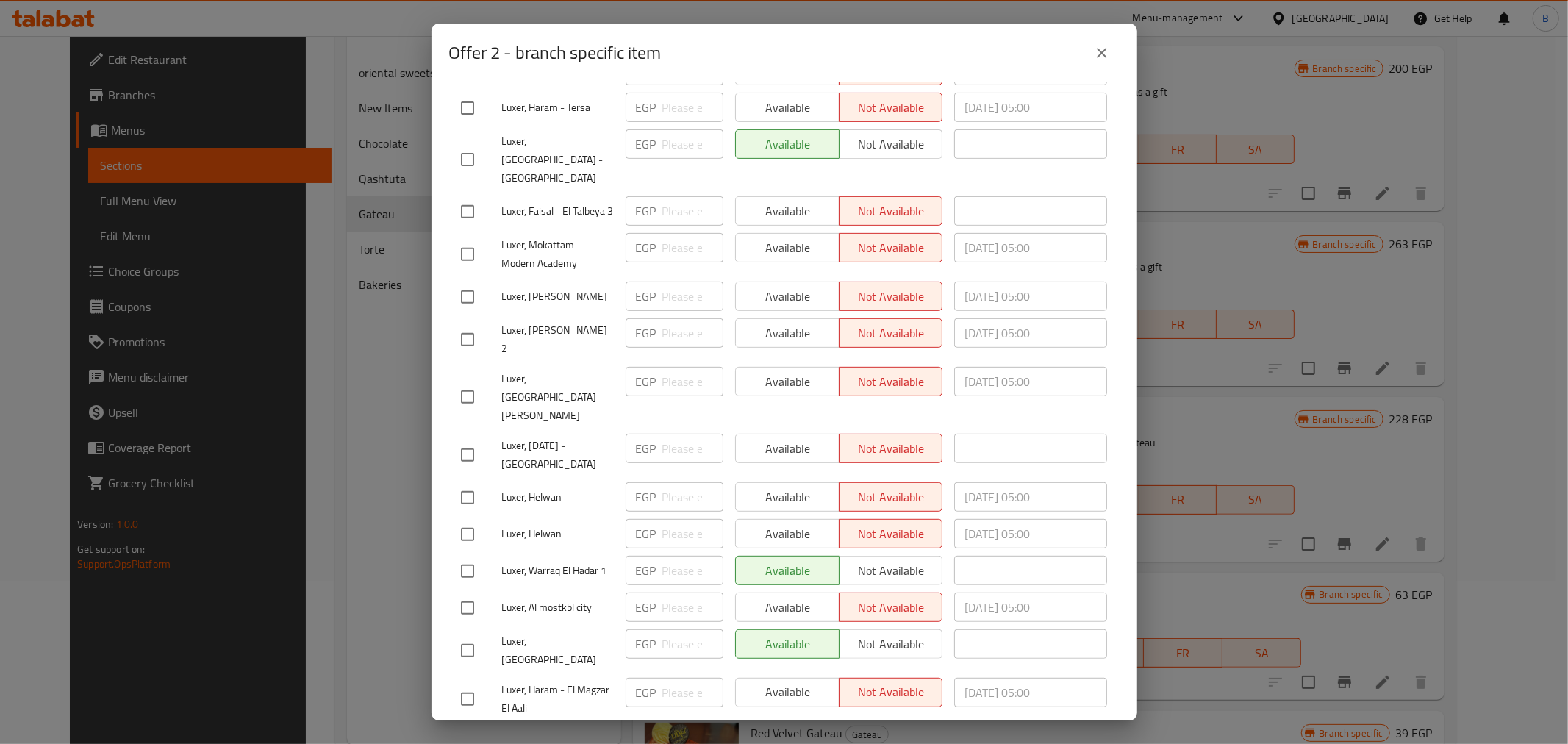
scroll to position [495, 0]
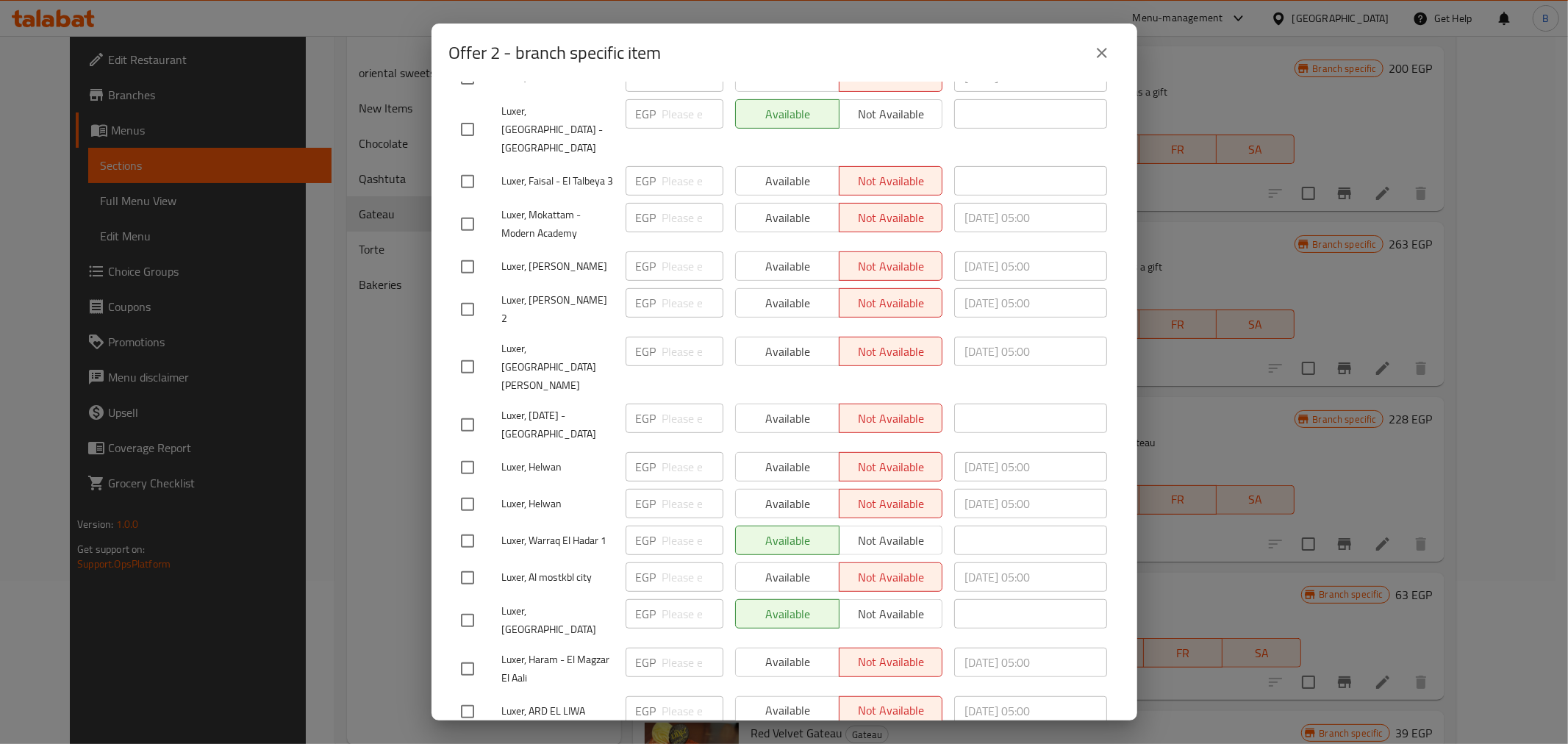
click at [523, 532] on span "Luxer, Warraq El Hadar 1" at bounding box center [558, 540] width 112 height 18
click at [522, 532] on span "Luxer, Warraq El Hadar 1" at bounding box center [558, 540] width 112 height 18
click at [522, 520] on div "Luxer, Warraq El Hadar 1" at bounding box center [537, 540] width 165 height 42
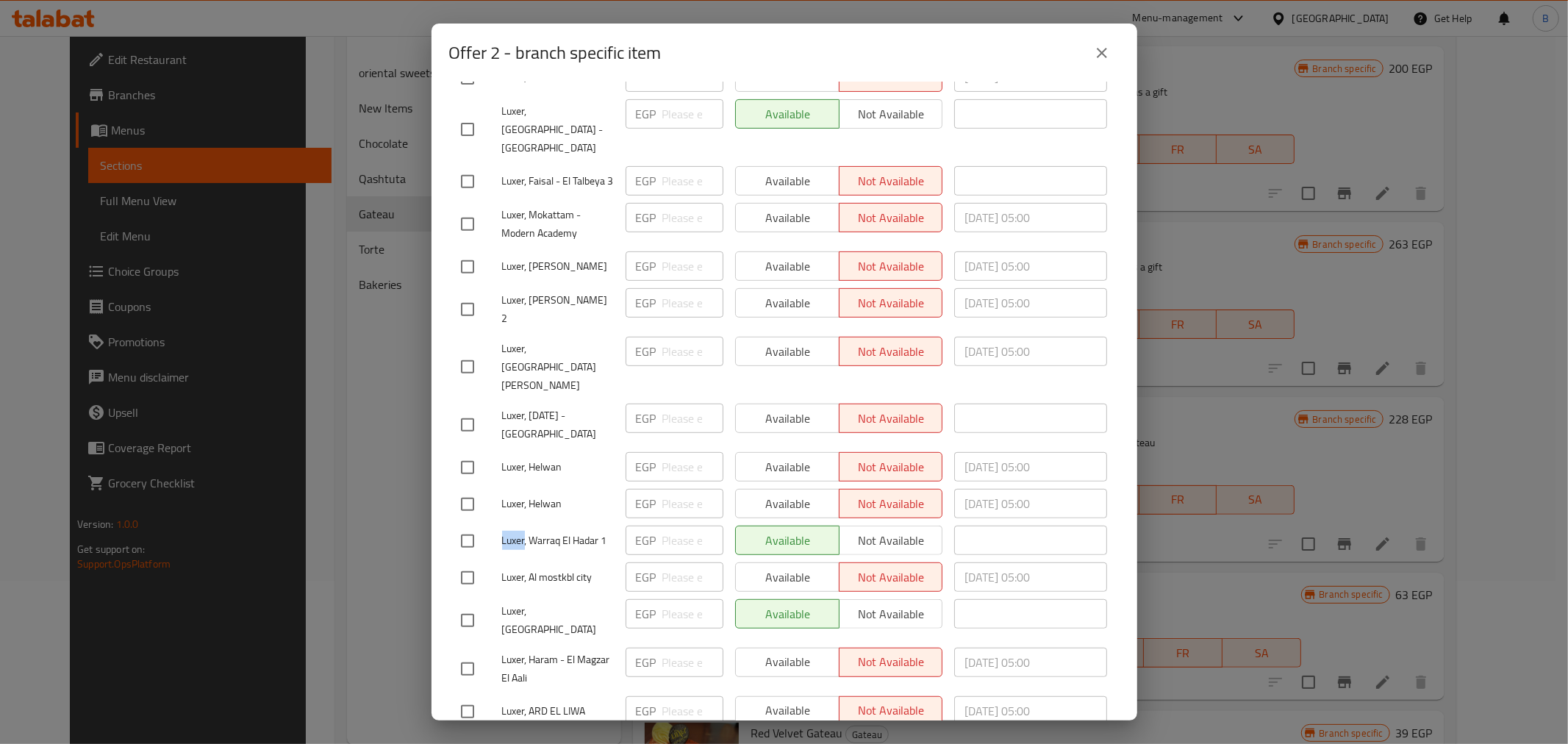
click at [522, 520] on div "Luxer, Warraq El Hadar 1" at bounding box center [537, 540] width 165 height 42
copy span "Luxer, Warraq El Hadar 1"
click at [1118, 56] on button "close" at bounding box center [1102, 53] width 36 height 36
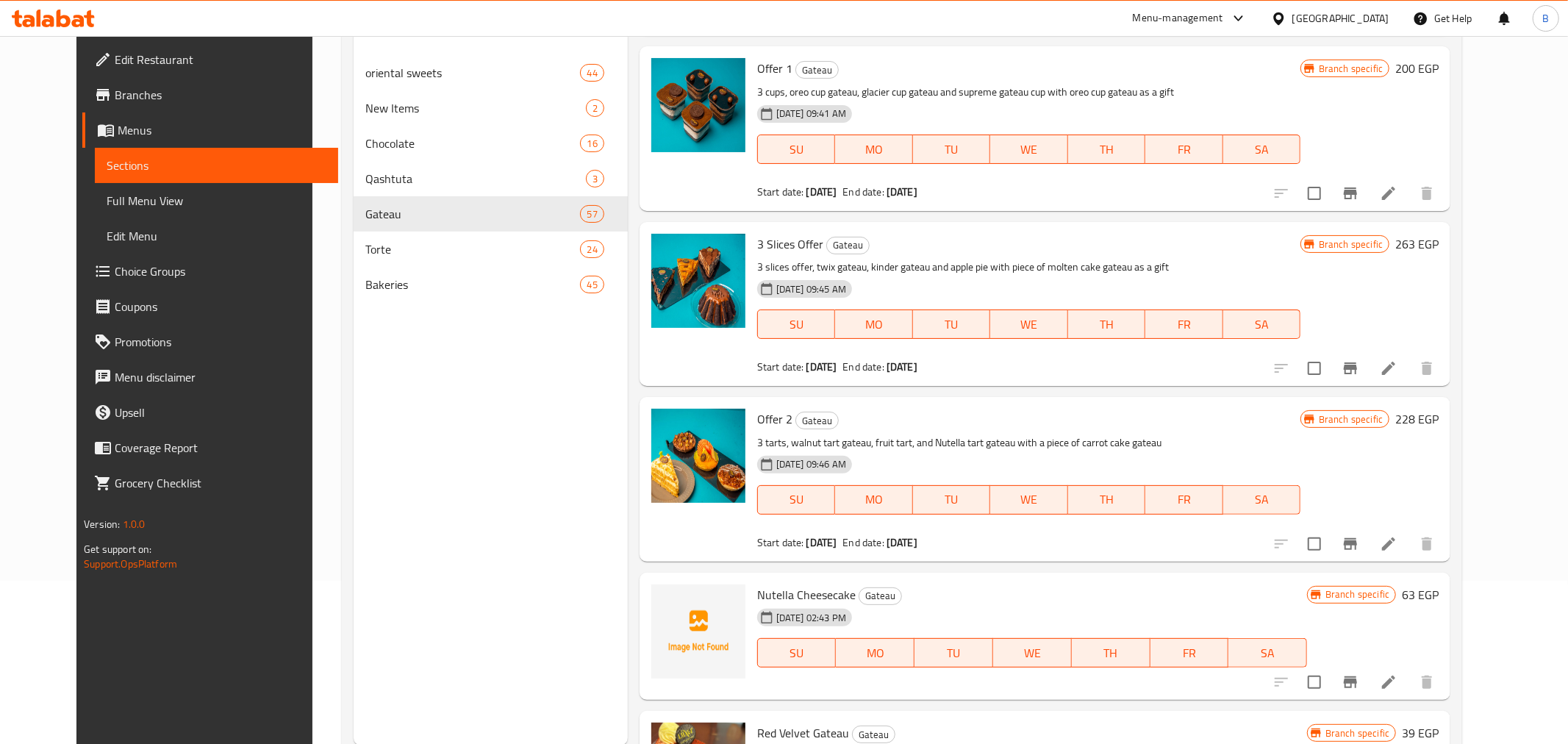
click at [1118, 56] on div "Offer 1 Gateau 3 cups, oreo cup gateau, glacier cup gateau and supreme gateau c…" at bounding box center [1028, 128] width 555 height 152
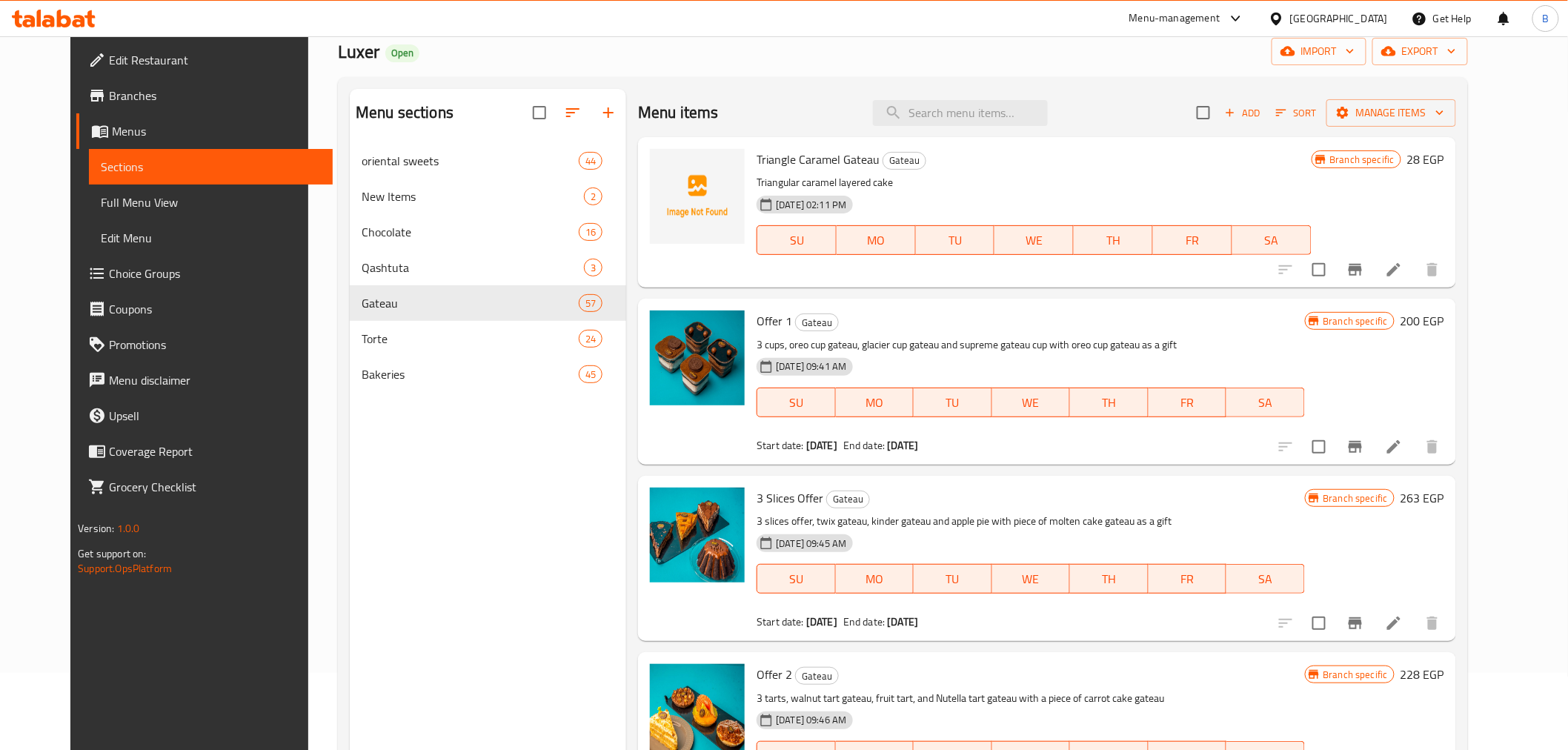
scroll to position [0, 0]
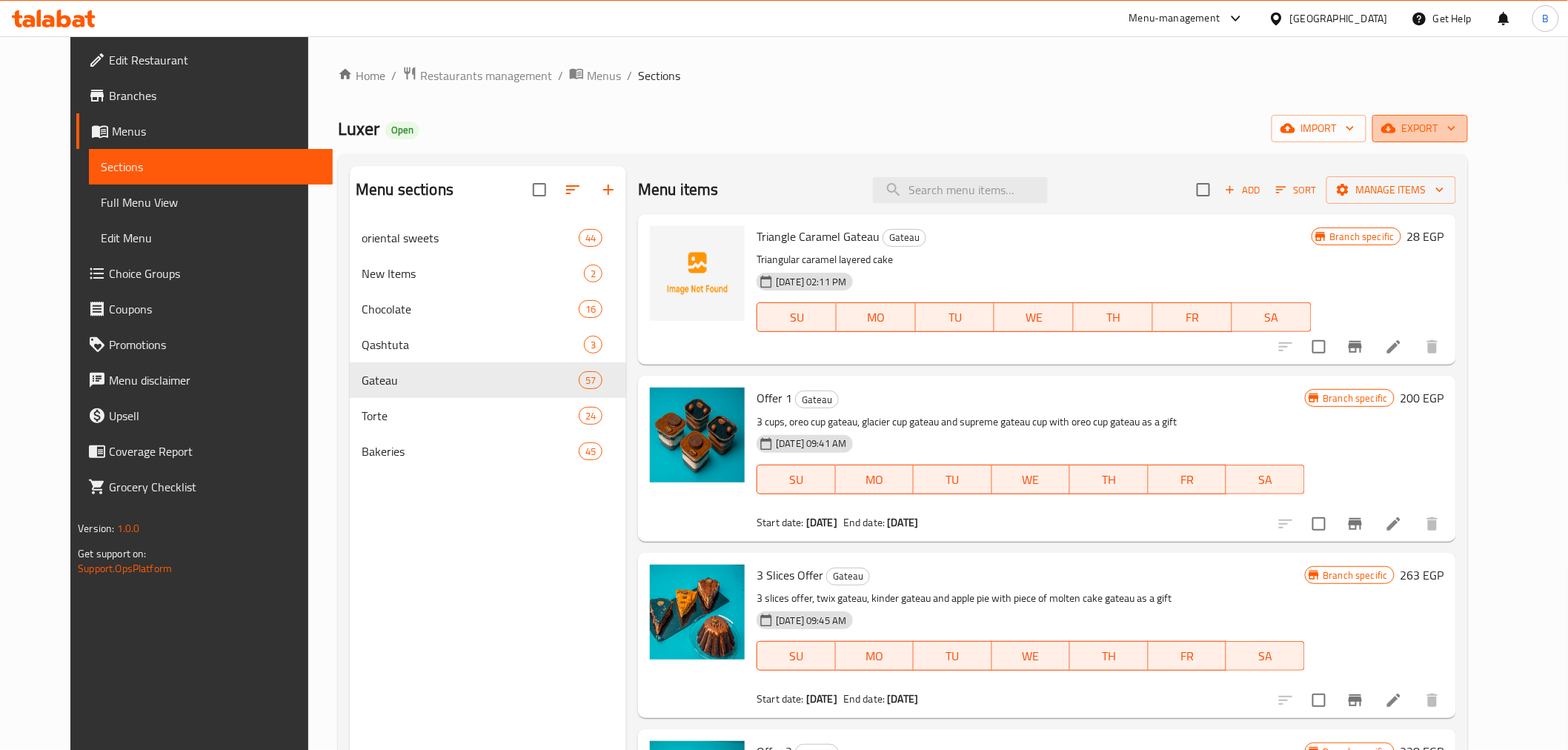
click at [1468, 140] on button "export" at bounding box center [1420, 128] width 95 height 27
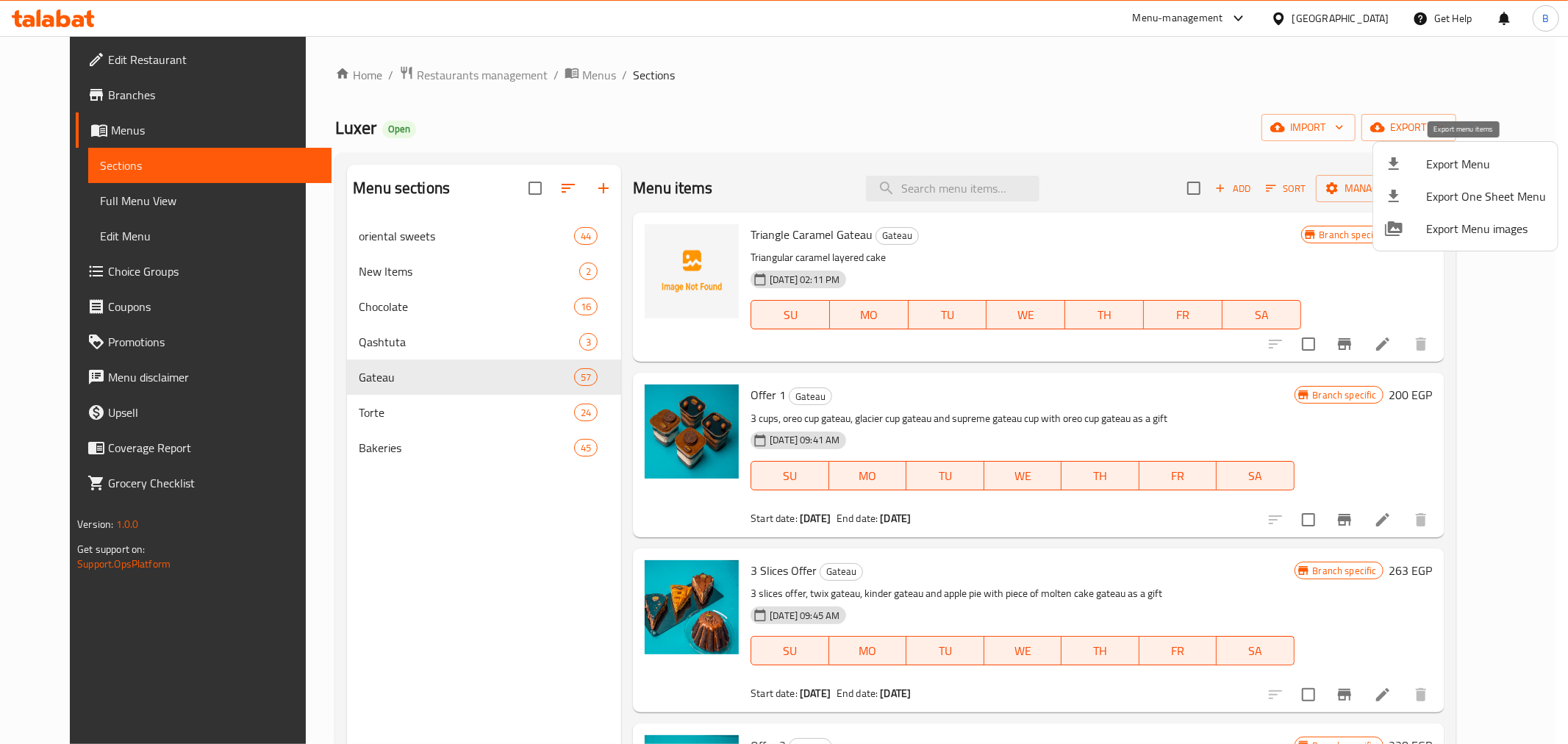
click at [1493, 159] on span "Export Menu" at bounding box center [1486, 164] width 120 height 17
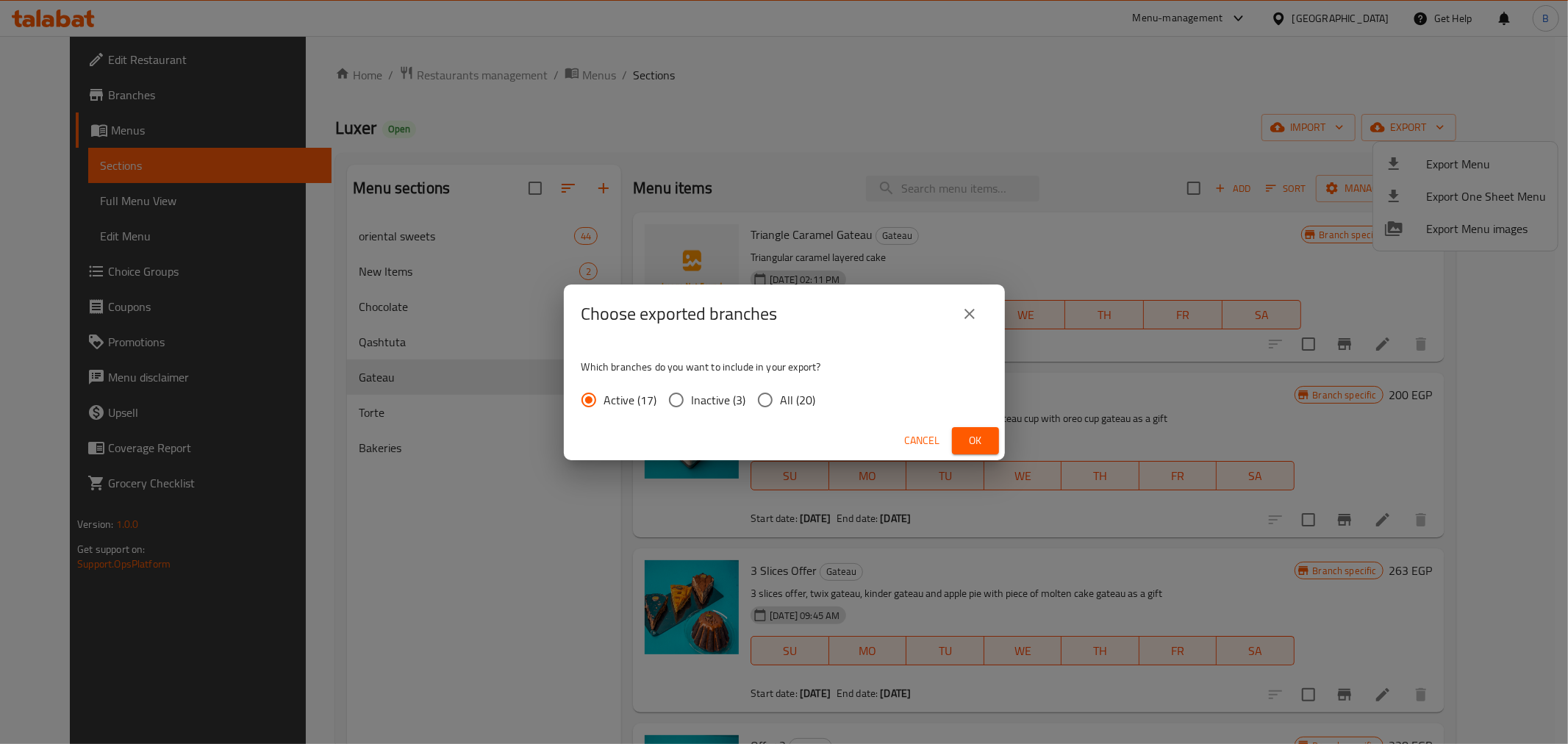
click at [741, 391] on span "Inactive (3)" at bounding box center [718, 399] width 55 height 17
click at [691, 387] on input "Inactive (3)" at bounding box center [677, 400] width 31 height 31
radio input "true"
click at [812, 399] on span "All (20)" at bounding box center [798, 399] width 36 height 17
click at [781, 399] on input "All (20)" at bounding box center [766, 400] width 31 height 31
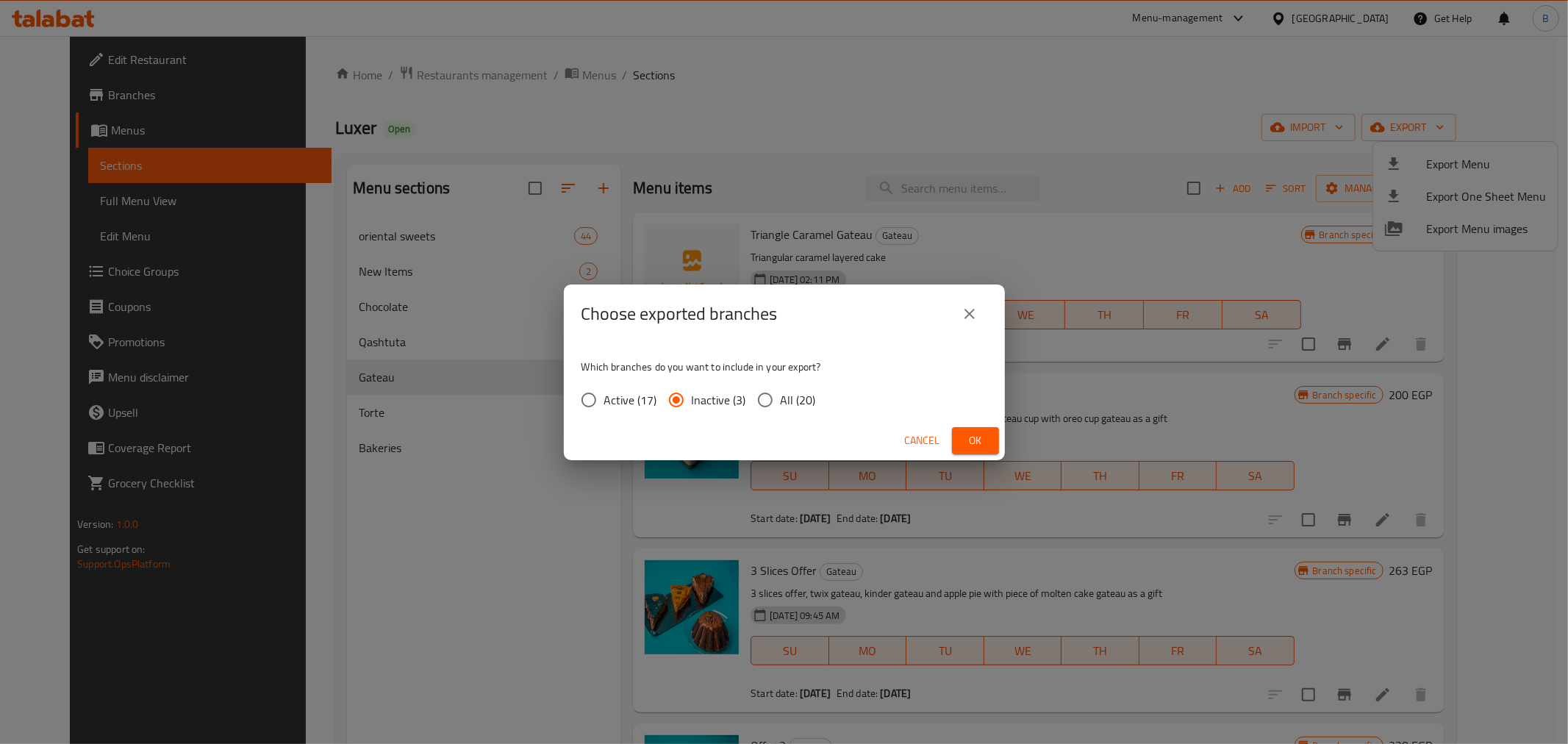
radio input "true"
click at [1001, 442] on div "Cancel Ok" at bounding box center [784, 440] width 441 height 39
click at [988, 436] on button "Ok" at bounding box center [975, 440] width 47 height 27
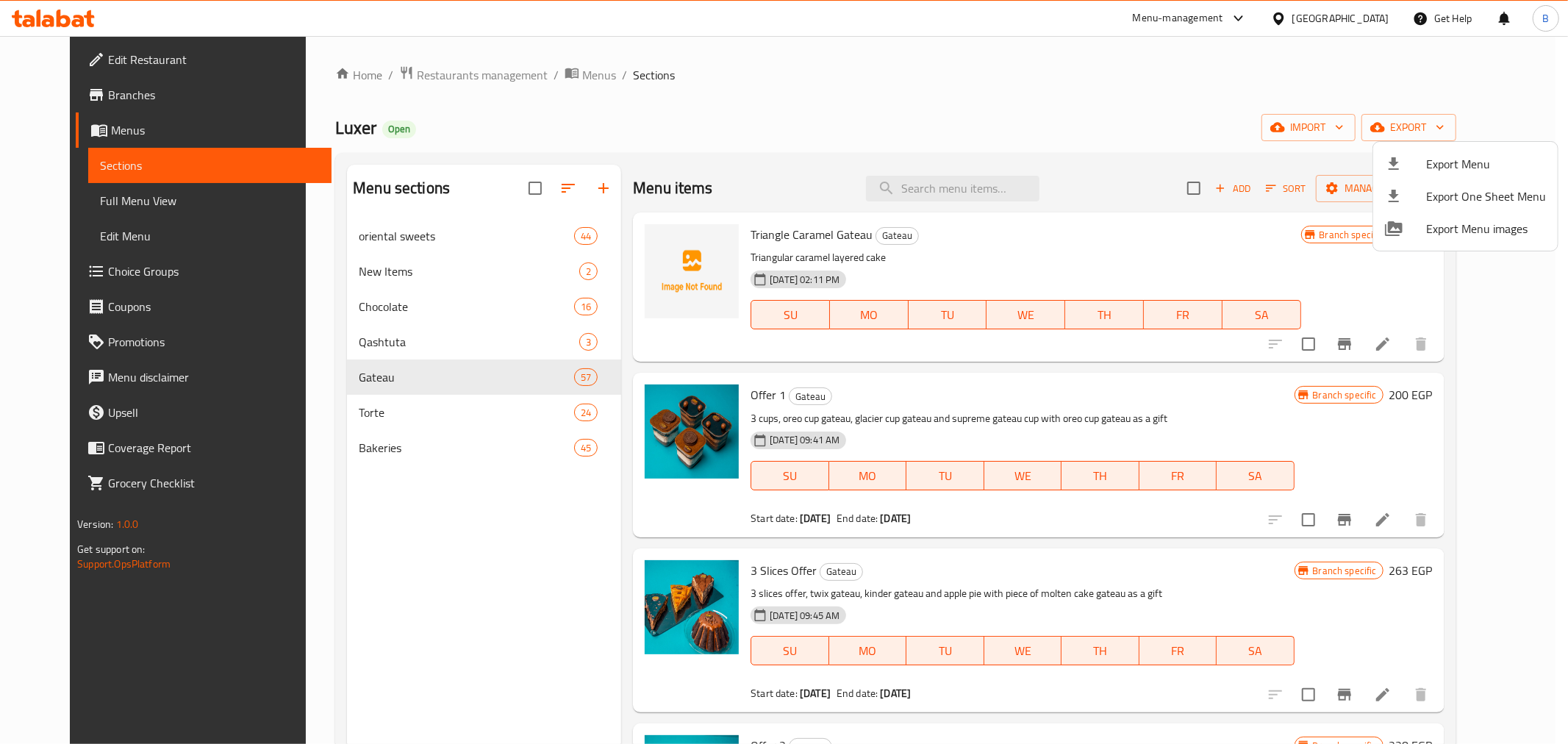
drag, startPoint x: 753, startPoint y: 44, endPoint x: 760, endPoint y: 75, distance: 31.8
click at [753, 44] on div at bounding box center [784, 372] width 1568 height 744
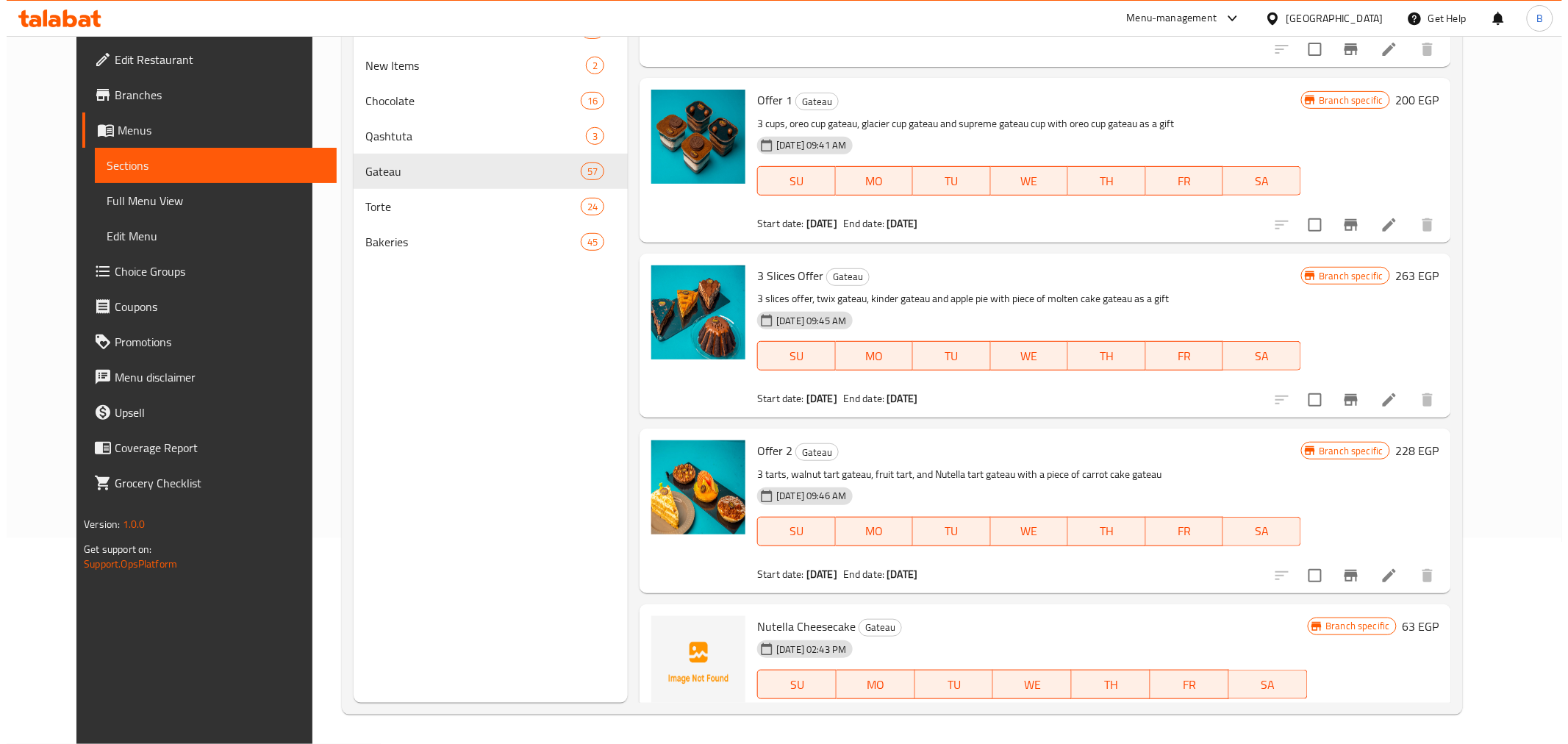
scroll to position [81, 0]
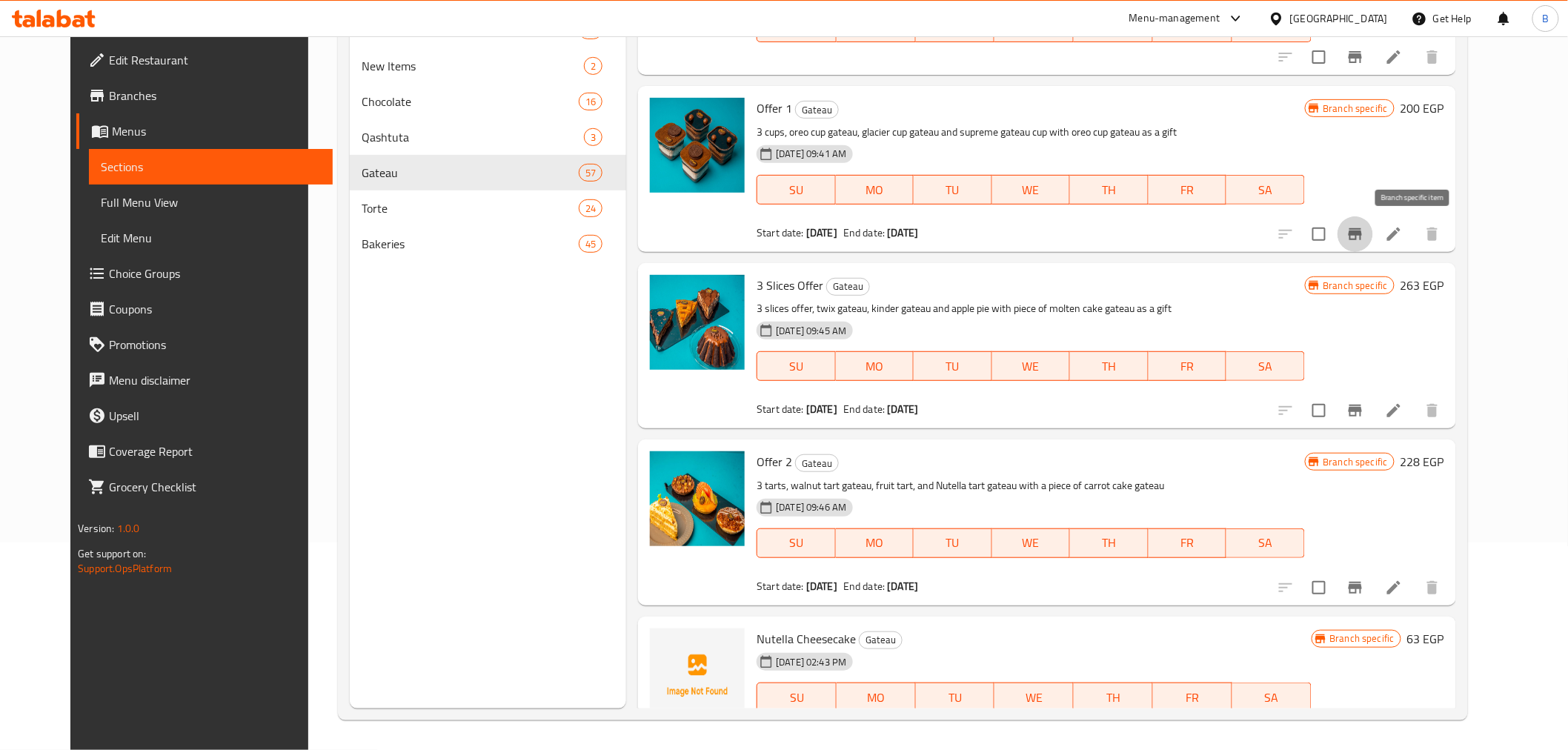
click at [1372, 237] on button "Branch-specific-item" at bounding box center [1355, 234] width 36 height 36
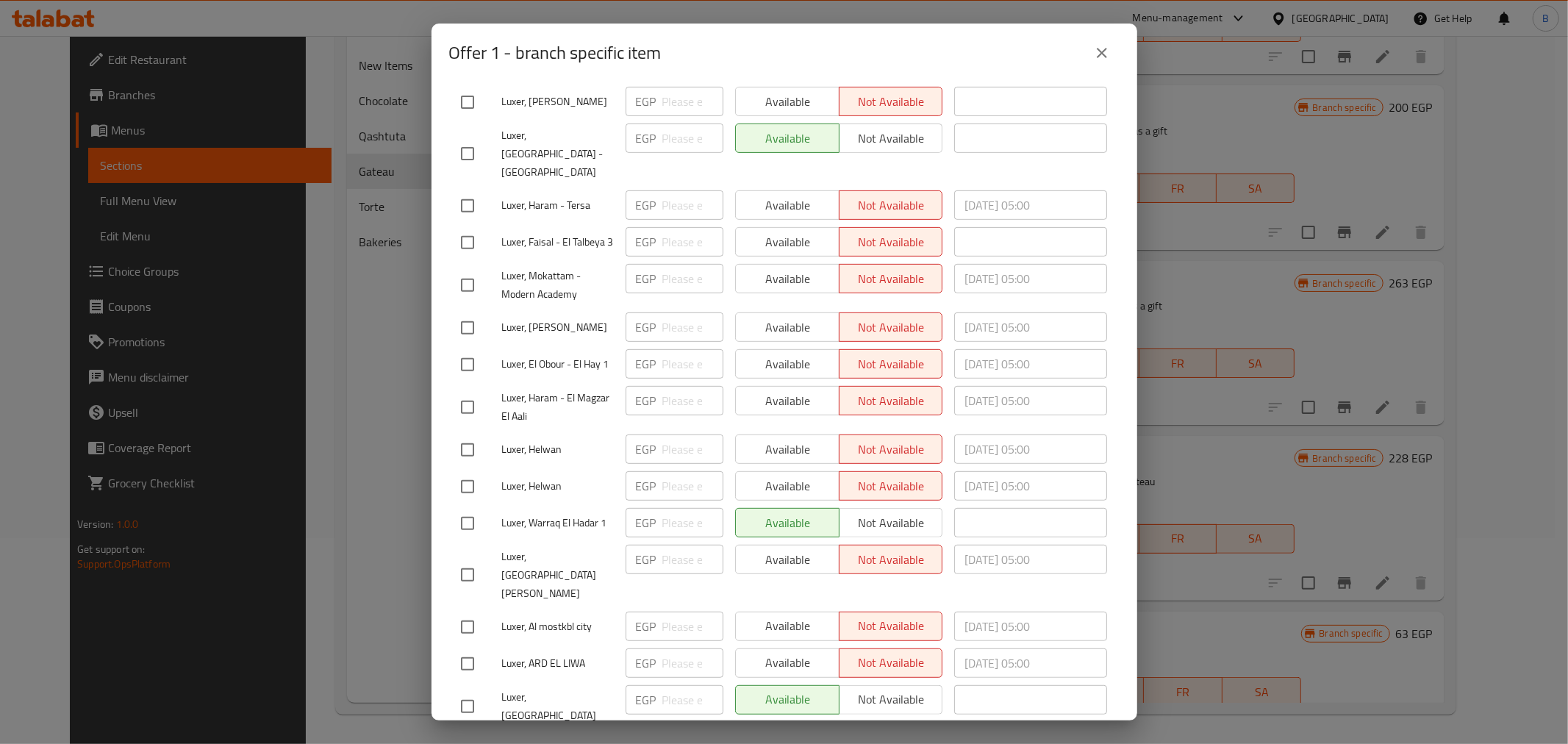
scroll to position [495, 0]
drag, startPoint x: 1236, startPoint y: 293, endPoint x: 1174, endPoint y: 199, distance: 112.6
click at [1239, 294] on div "Offer 1 - branch specific item Offer 1 3 cups, oreo cup gateau, glacier cup gat…" at bounding box center [784, 372] width 1568 height 744
click at [1104, 70] on div "Offer 1 - branch specific item" at bounding box center [784, 53] width 671 height 36
click at [1109, 55] on icon "close" at bounding box center [1102, 53] width 17 height 17
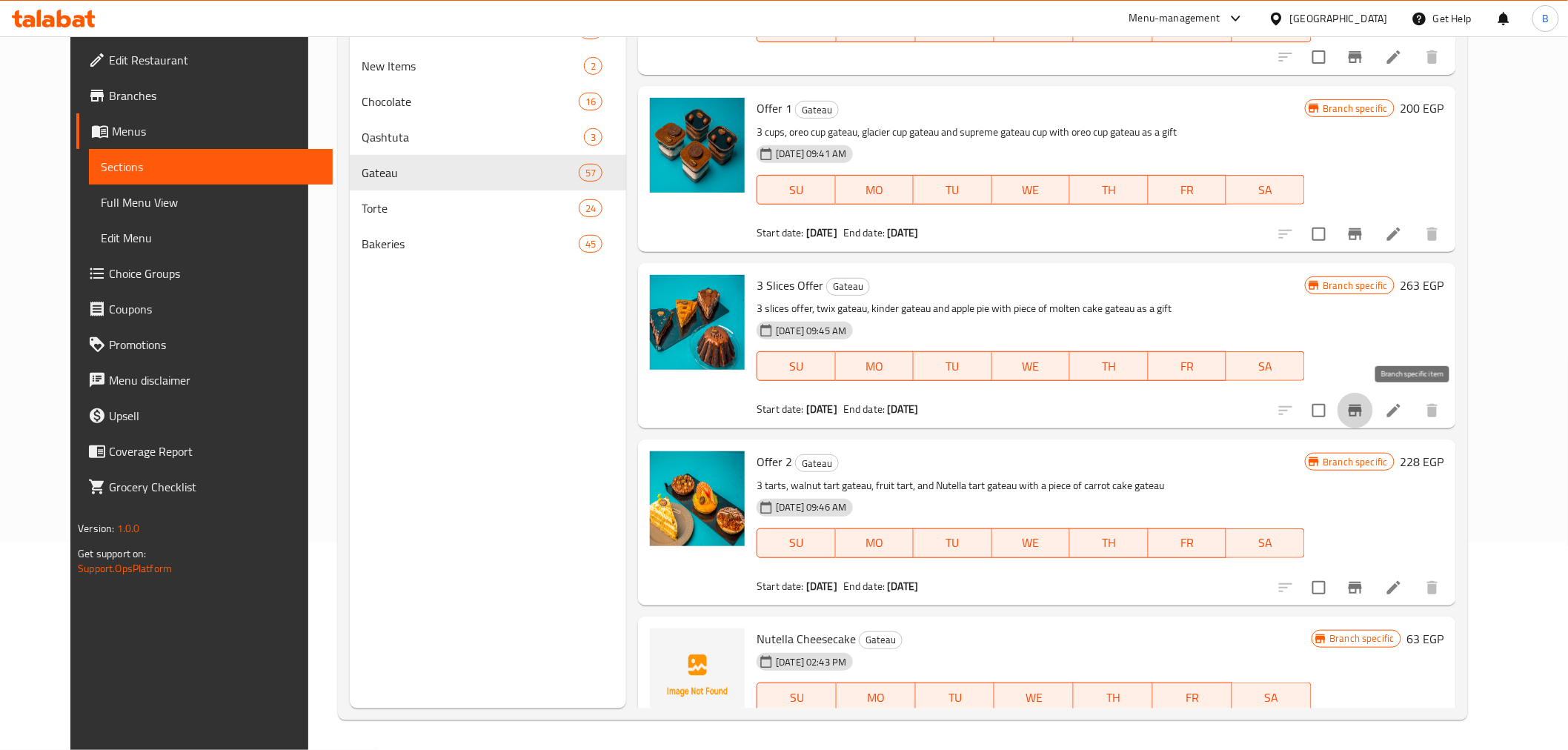
drag, startPoint x: 1405, startPoint y: 405, endPoint x: 1407, endPoint y: 396, distance: 9.2
click at [1372, 396] on button "Branch-specific-item" at bounding box center [1355, 410] width 36 height 36
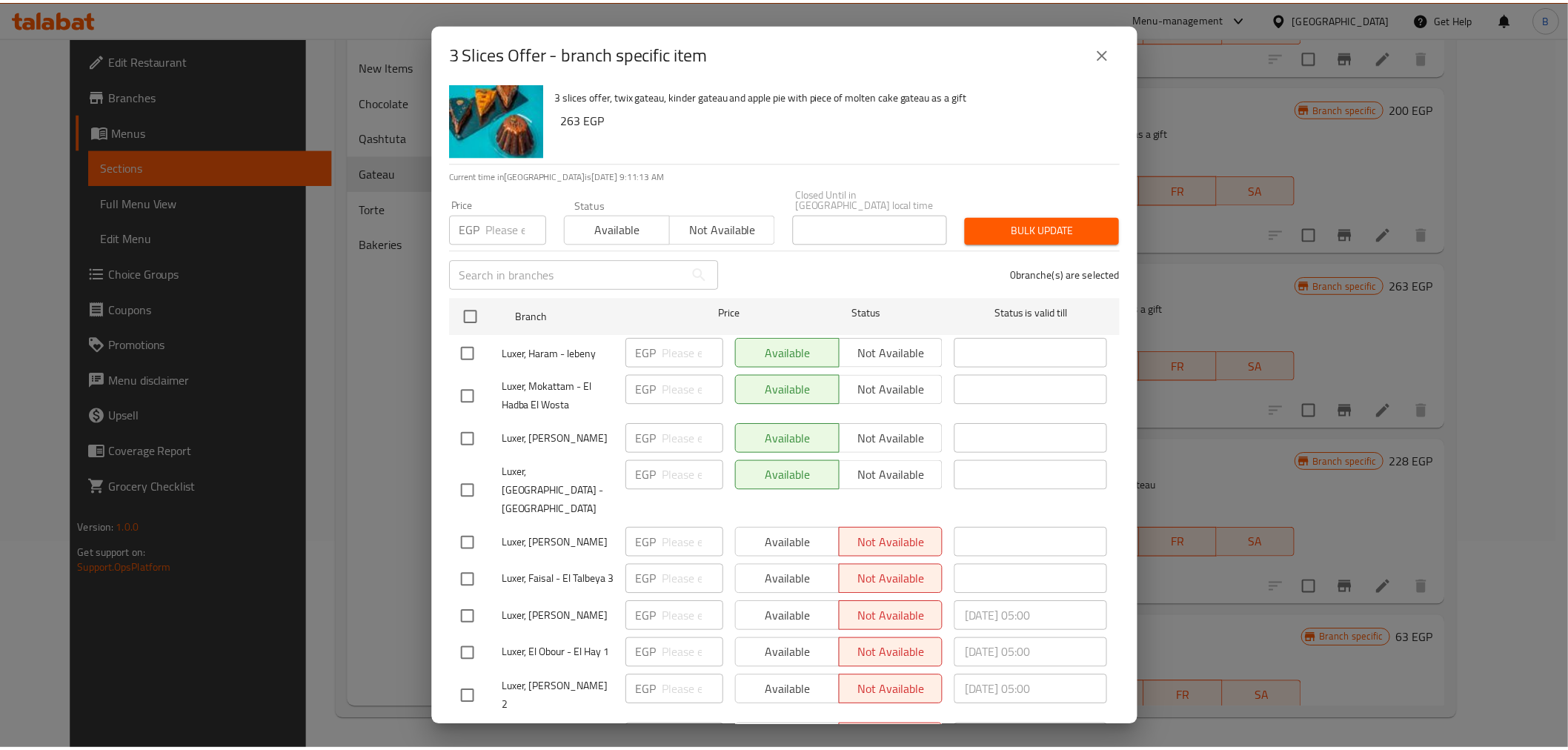
scroll to position [0, 0]
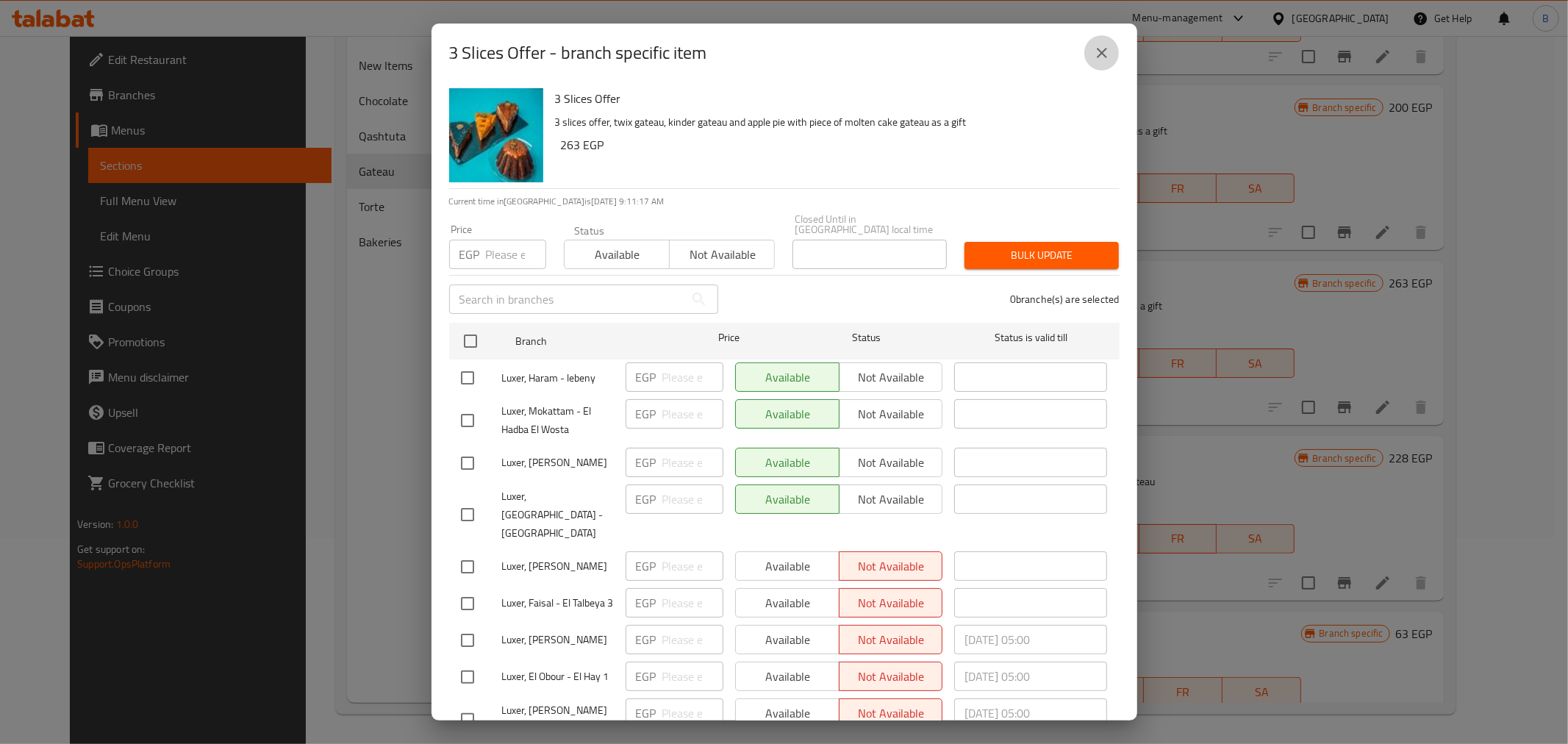
click at [1097, 42] on button "close" at bounding box center [1102, 53] width 36 height 36
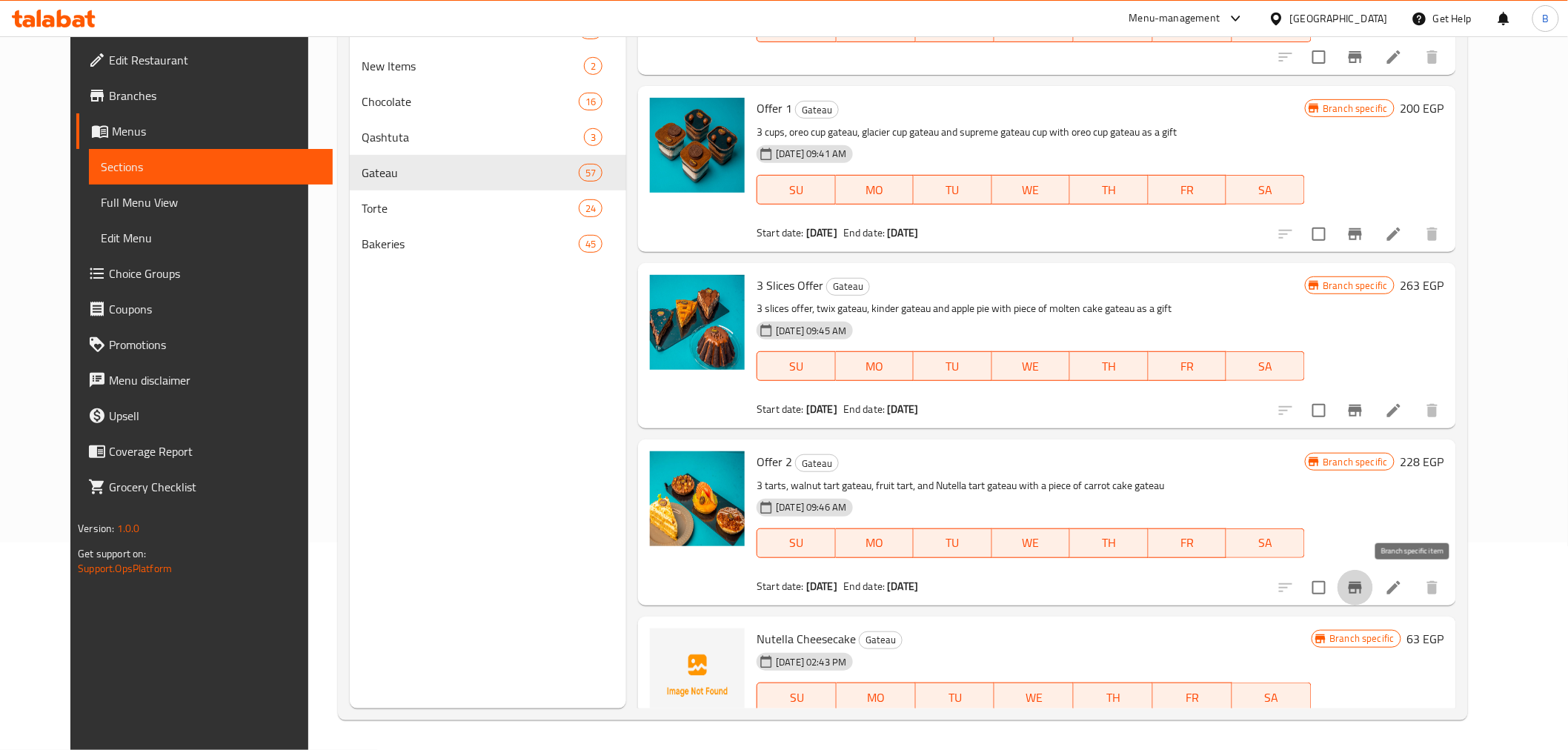
click at [1364, 580] on icon "Branch-specific-item" at bounding box center [1355, 588] width 17 height 17
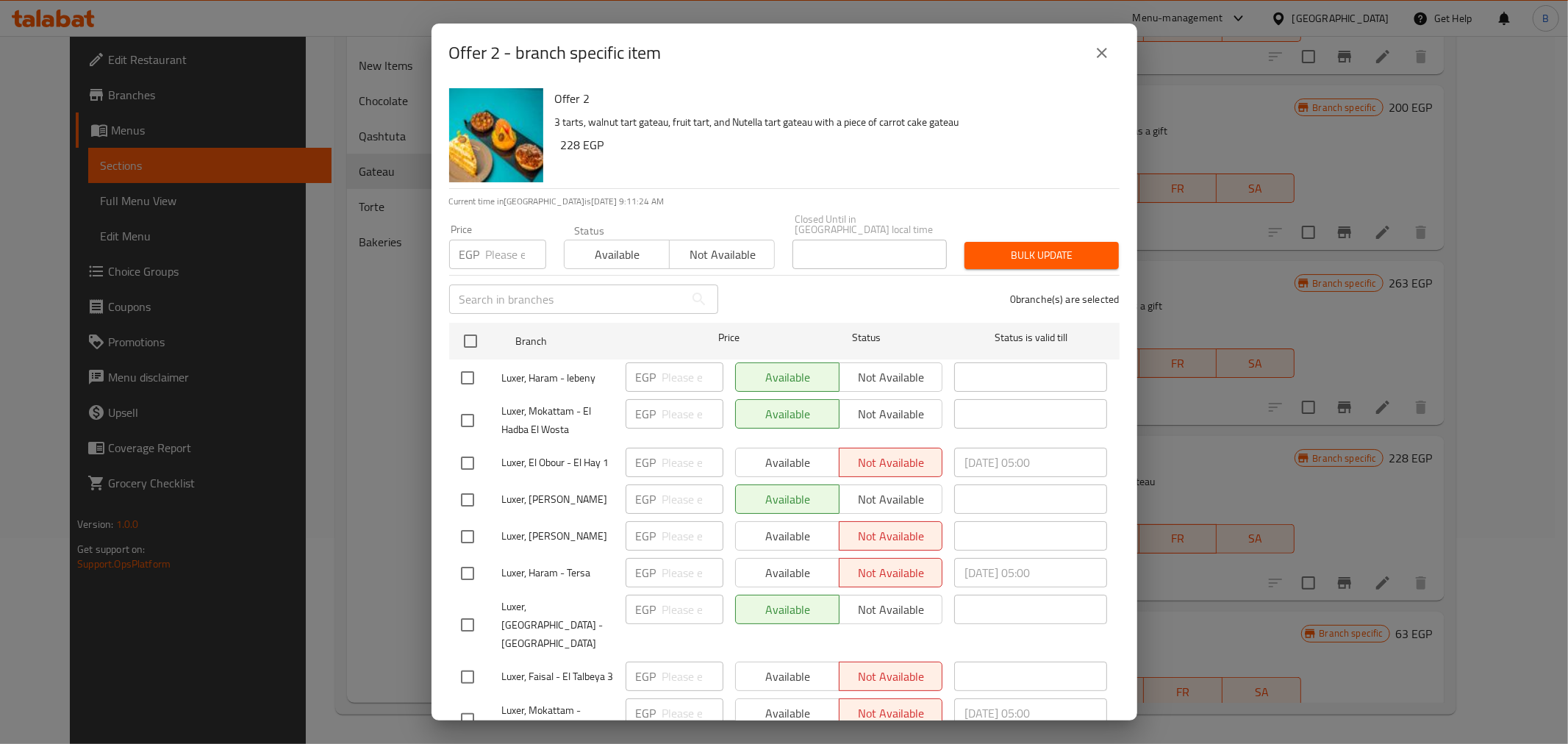
click at [1247, 344] on div "Offer 2 - branch specific item Offer 2 3 tarts, walnut tart gateau, fruit tart,…" at bounding box center [784, 372] width 1568 height 744
click at [1118, 49] on button "close" at bounding box center [1102, 53] width 36 height 36
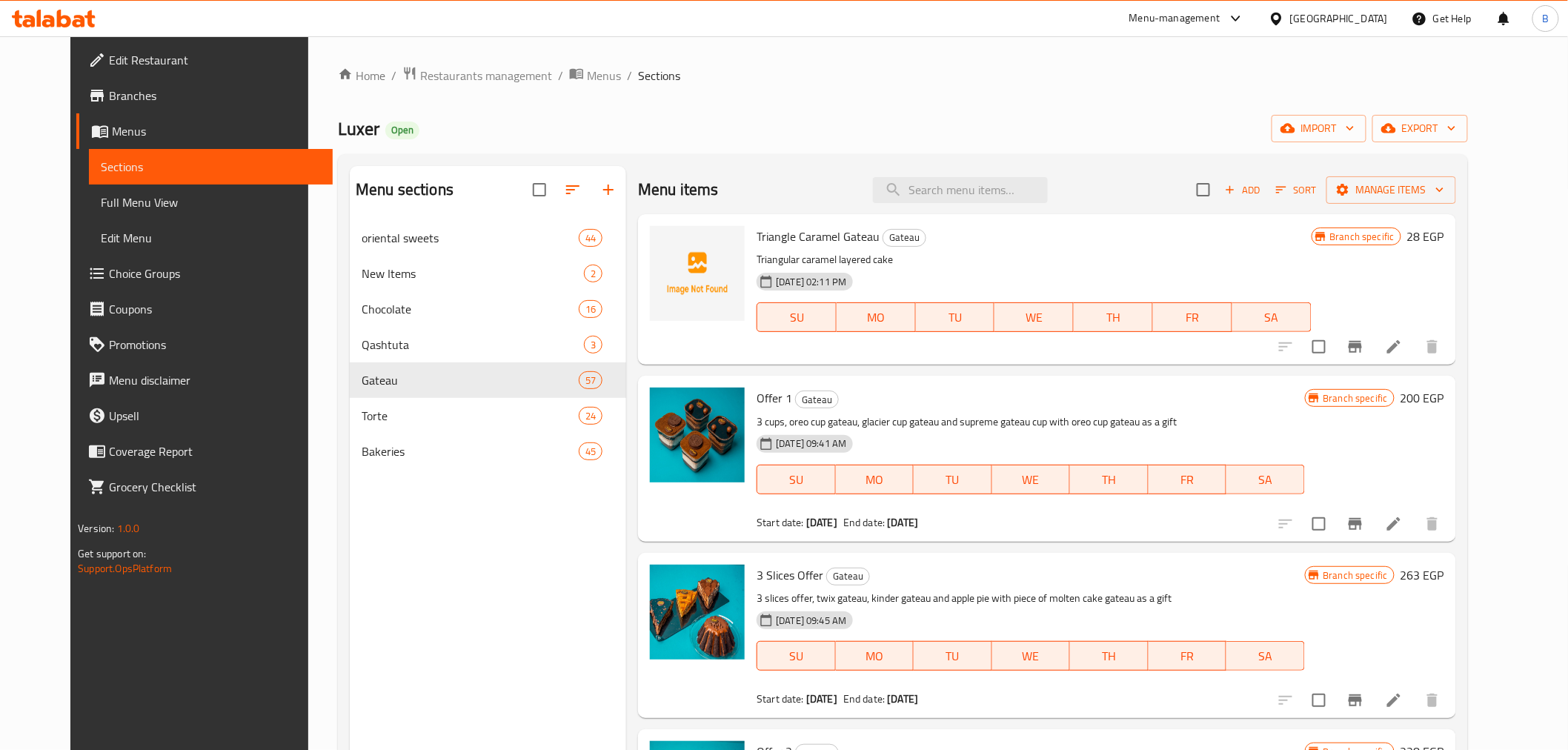
click at [1450, 113] on div "Home / Restaurants management / Menus / Sections Luxer Open import export Menu …" at bounding box center [903, 497] width 1130 height 862
click at [1396, 122] on icon "button" at bounding box center [1388, 127] width 15 height 15
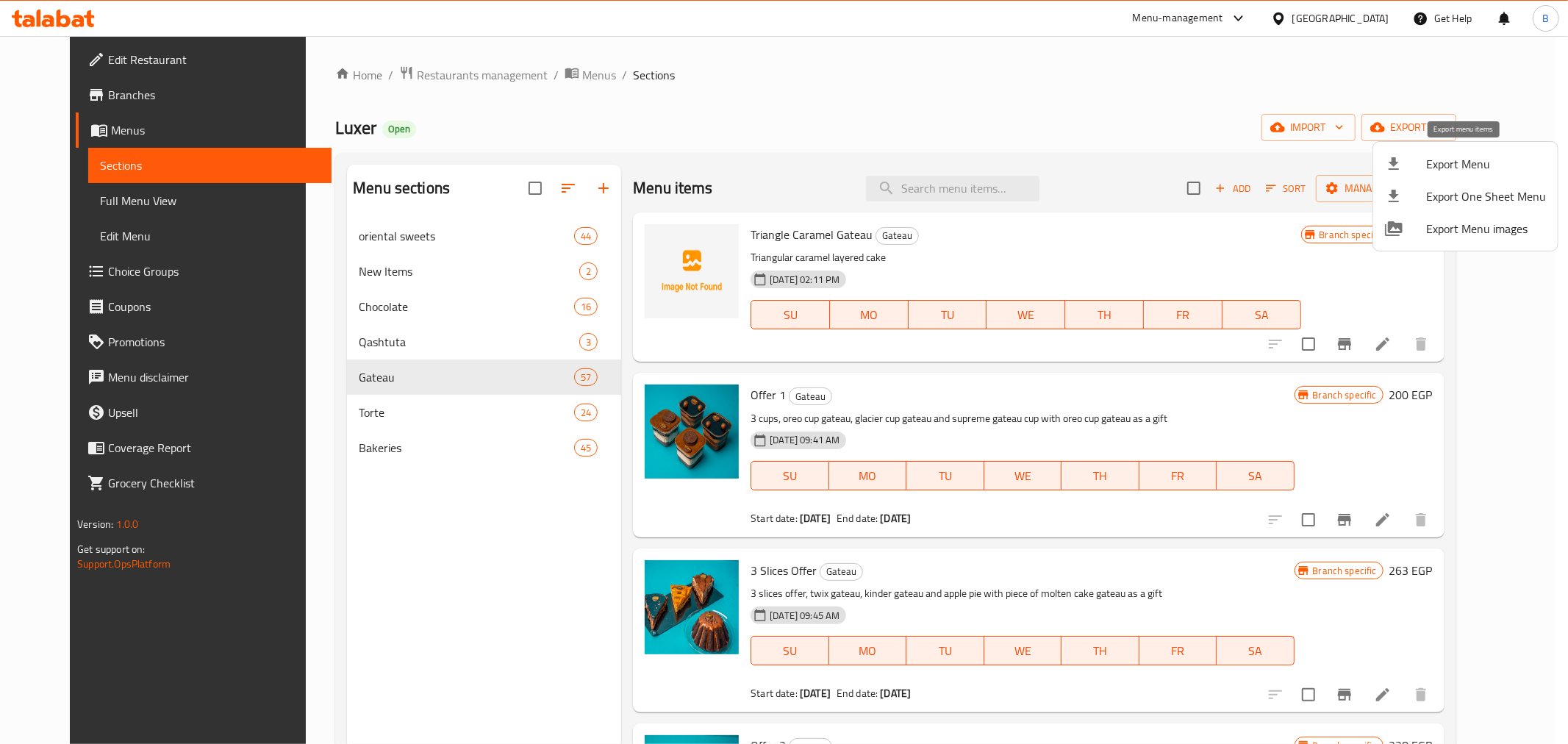
click at [1423, 165] on div at bounding box center [1406, 164] width 42 height 17
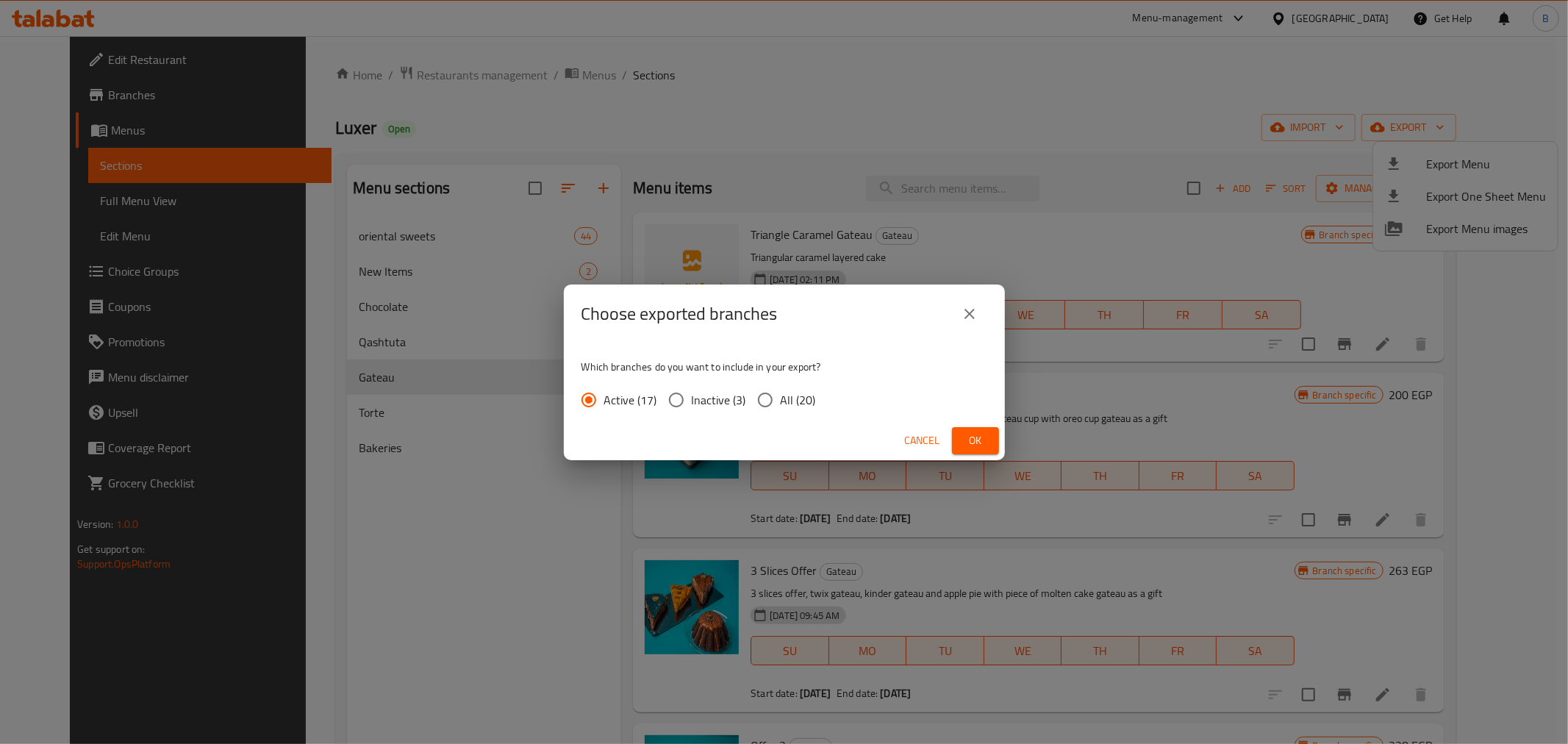
click at [817, 406] on div "Active (17) Inactive (3) All (20)" at bounding box center [704, 400] width 246 height 31
click at [813, 400] on span "All (20)" at bounding box center [798, 399] width 36 height 17
click at [781, 400] on input "All (20)" at bounding box center [766, 400] width 31 height 31
radio input "true"
click at [970, 431] on span "Ok" at bounding box center [975, 440] width 23 height 18
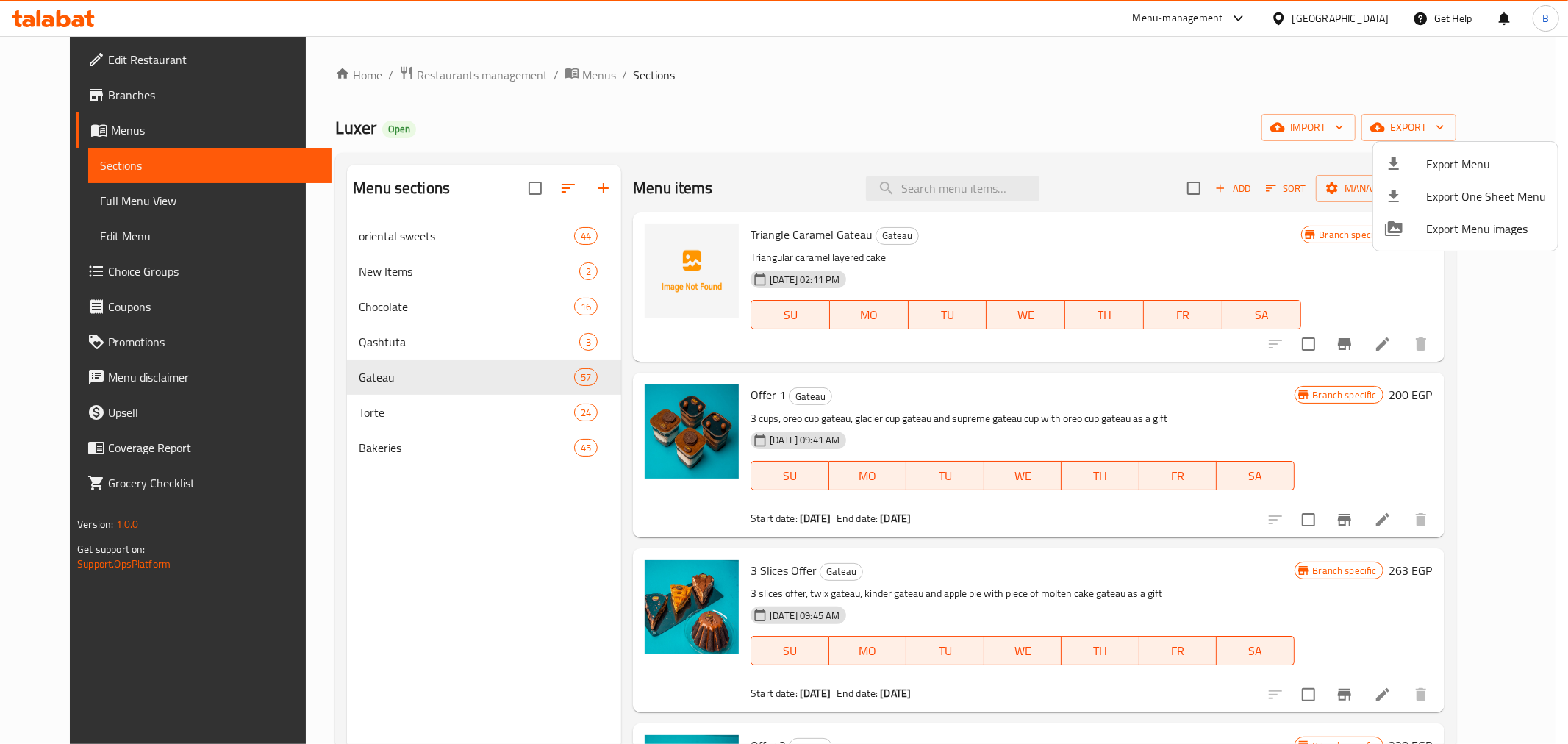
click at [754, 399] on div at bounding box center [784, 372] width 1568 height 744
click at [754, 399] on span "Offer 1" at bounding box center [768, 394] width 36 height 22
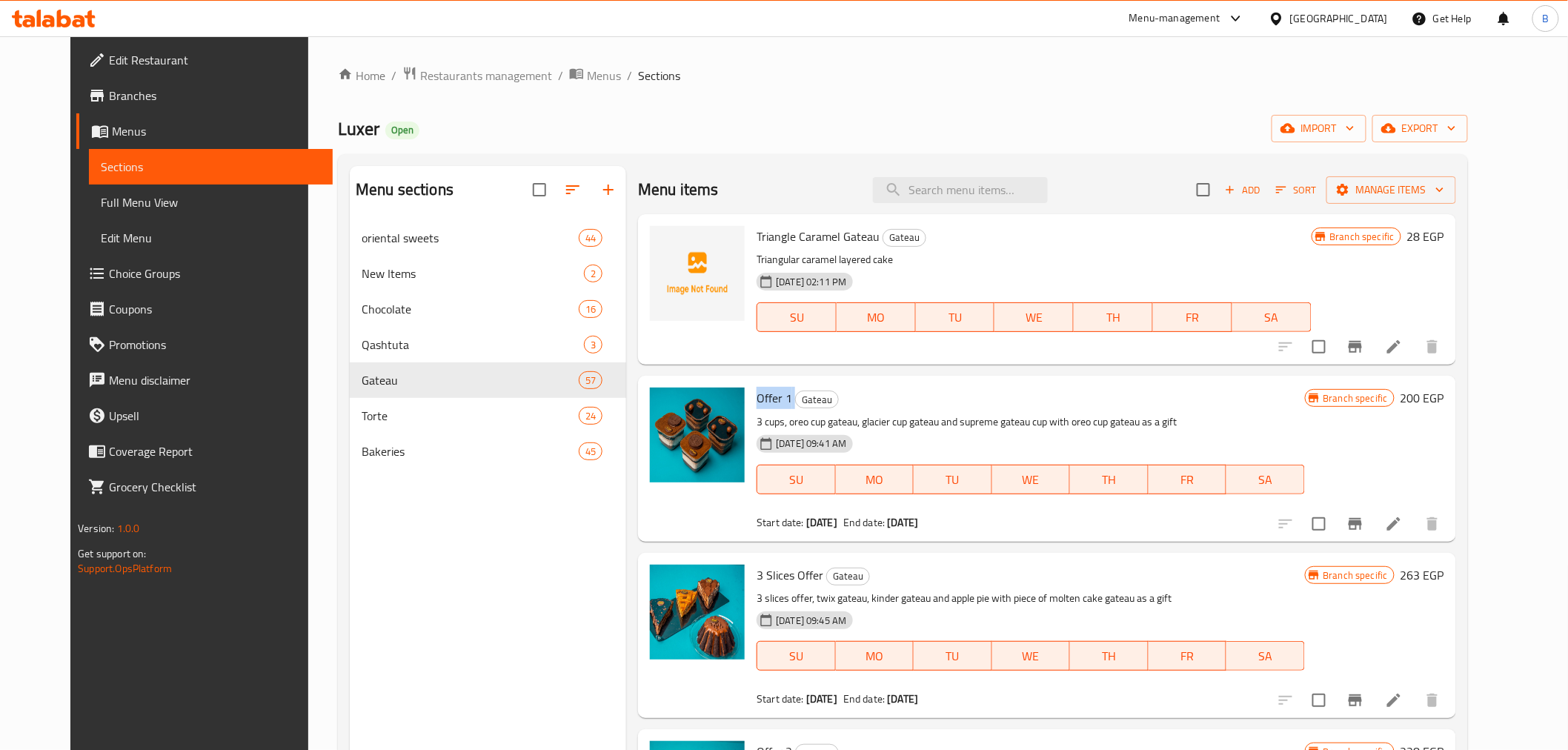
copy h6 "Offer 1"
click at [759, 579] on span "3 Slices Offer" at bounding box center [789, 575] width 66 height 22
click at [758, 578] on span "3 Slices Offer" at bounding box center [789, 575] width 66 height 22
copy h6 "3 Slices Offer"
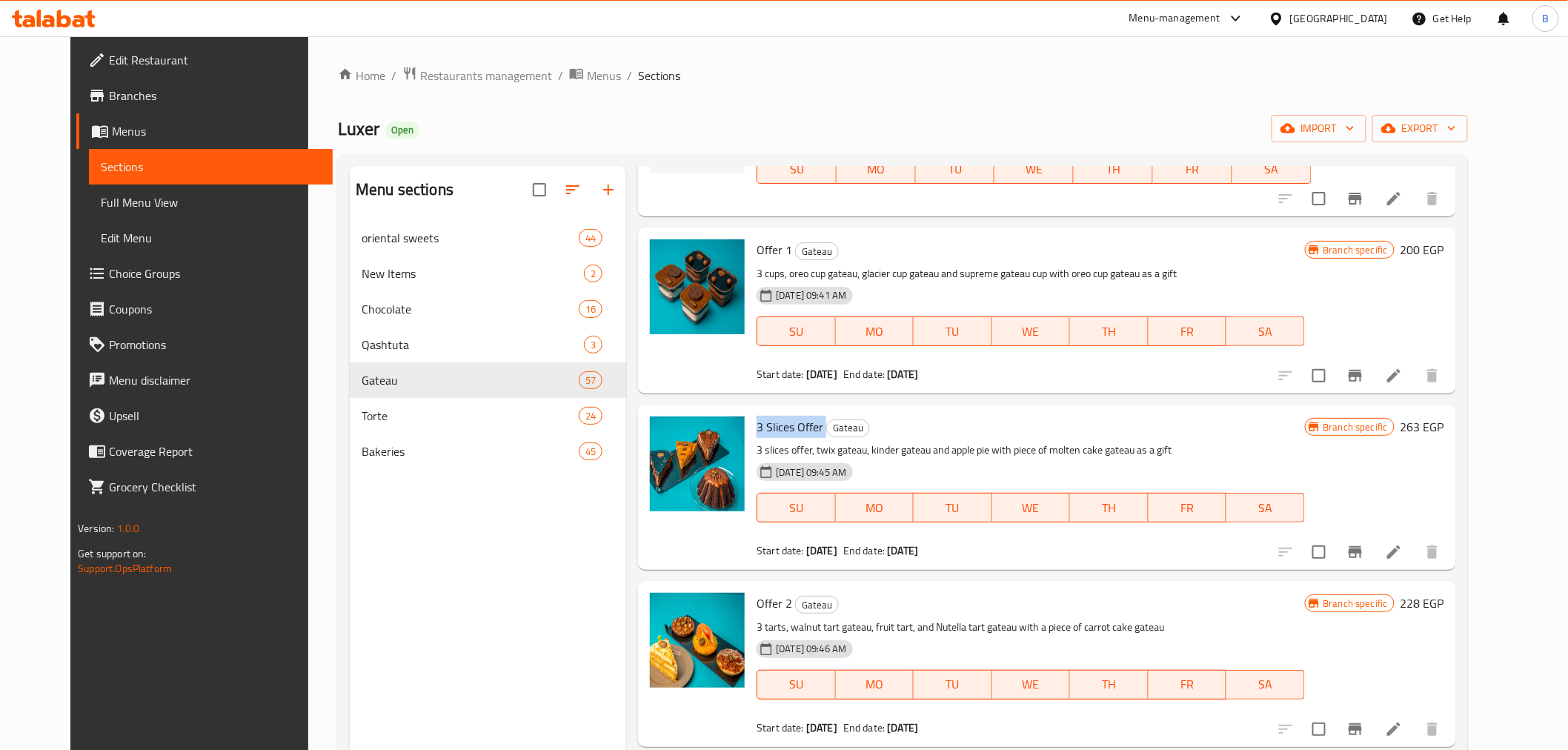
scroll to position [164, 0]
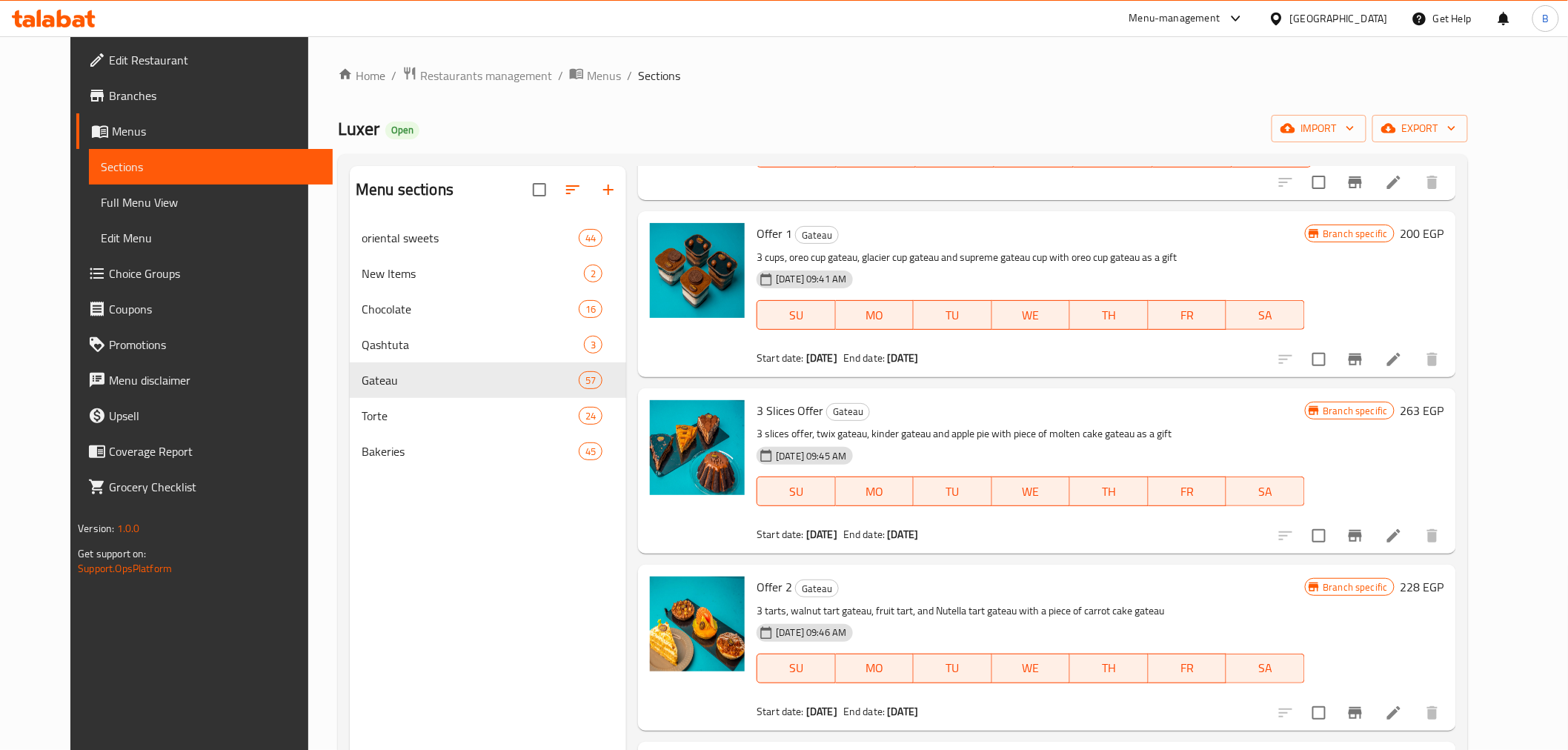
click at [756, 589] on span "Offer 2" at bounding box center [774, 586] width 36 height 22
click at [763, 602] on p "3 tarts, walnut tart gateau, fruit tart, and Nutella tart gateau with a piece o…" at bounding box center [1029, 610] width 547 height 18
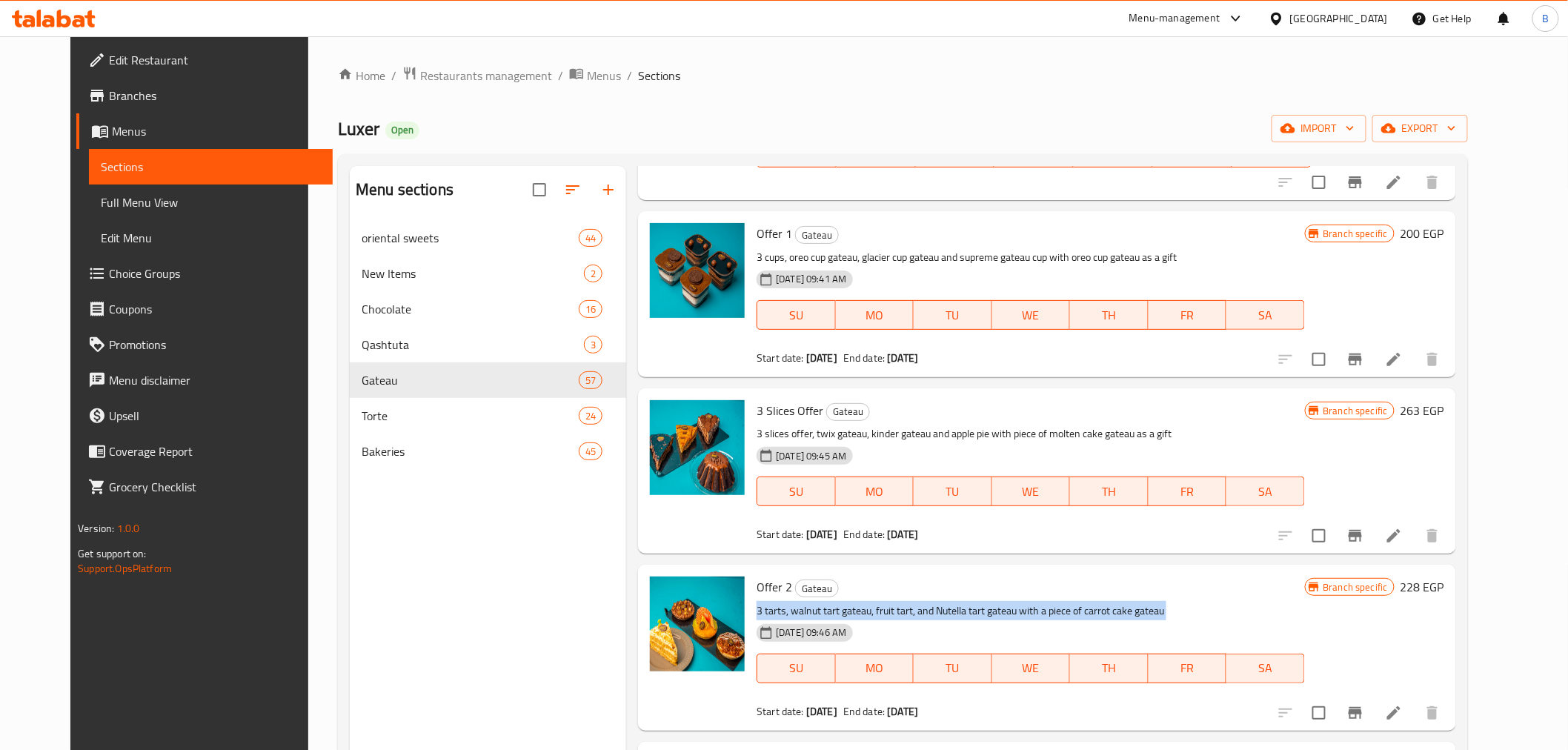
click at [763, 602] on p "3 tarts, walnut tart gateau, fruit tart, and Nutella tart gateau with a piece o…" at bounding box center [1029, 610] width 547 height 18
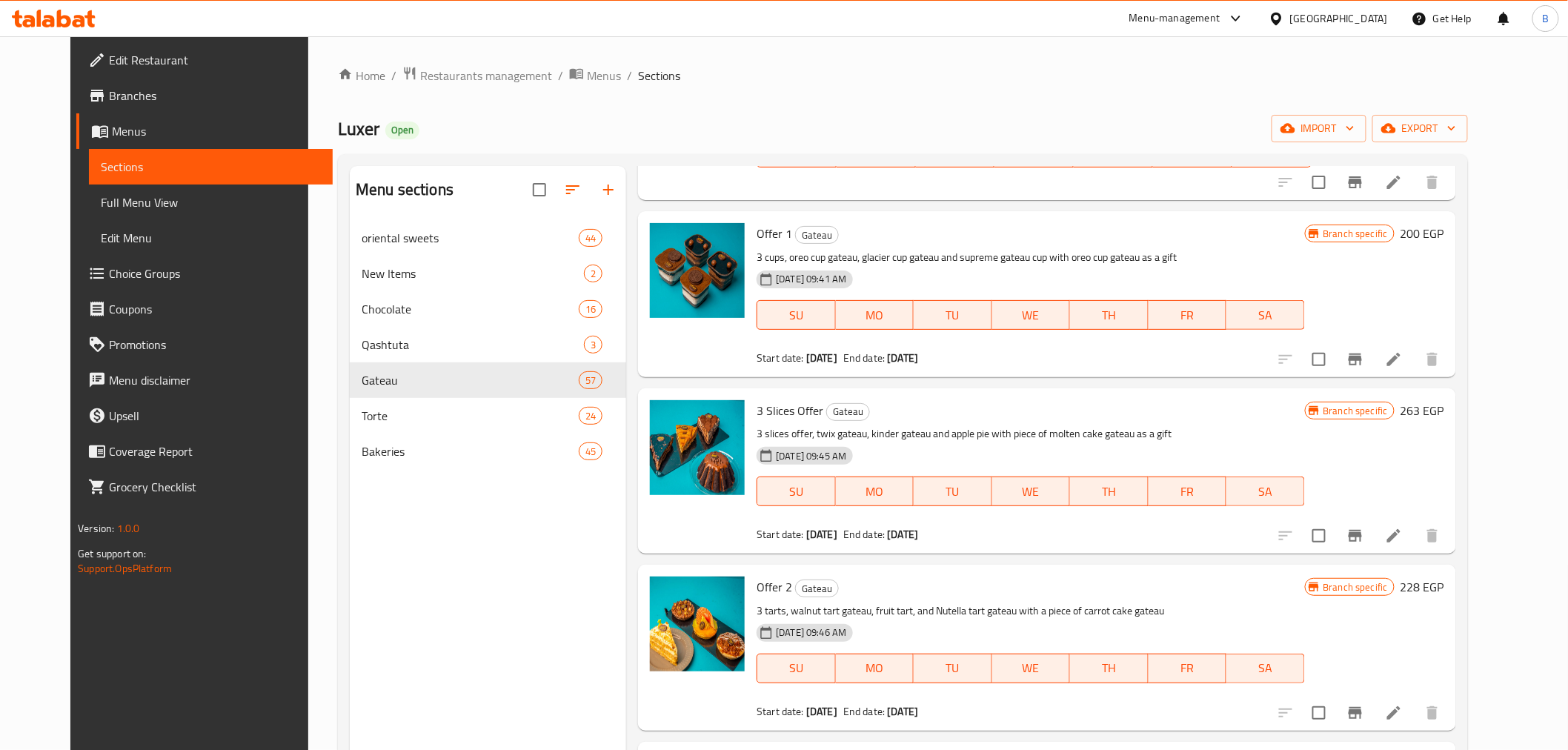
click at [763, 595] on span "Offer 2" at bounding box center [774, 586] width 36 height 22
click at [765, 579] on span "Offer 2" at bounding box center [774, 586] width 36 height 22
click at [766, 579] on span "Offer 2" at bounding box center [774, 586] width 36 height 22
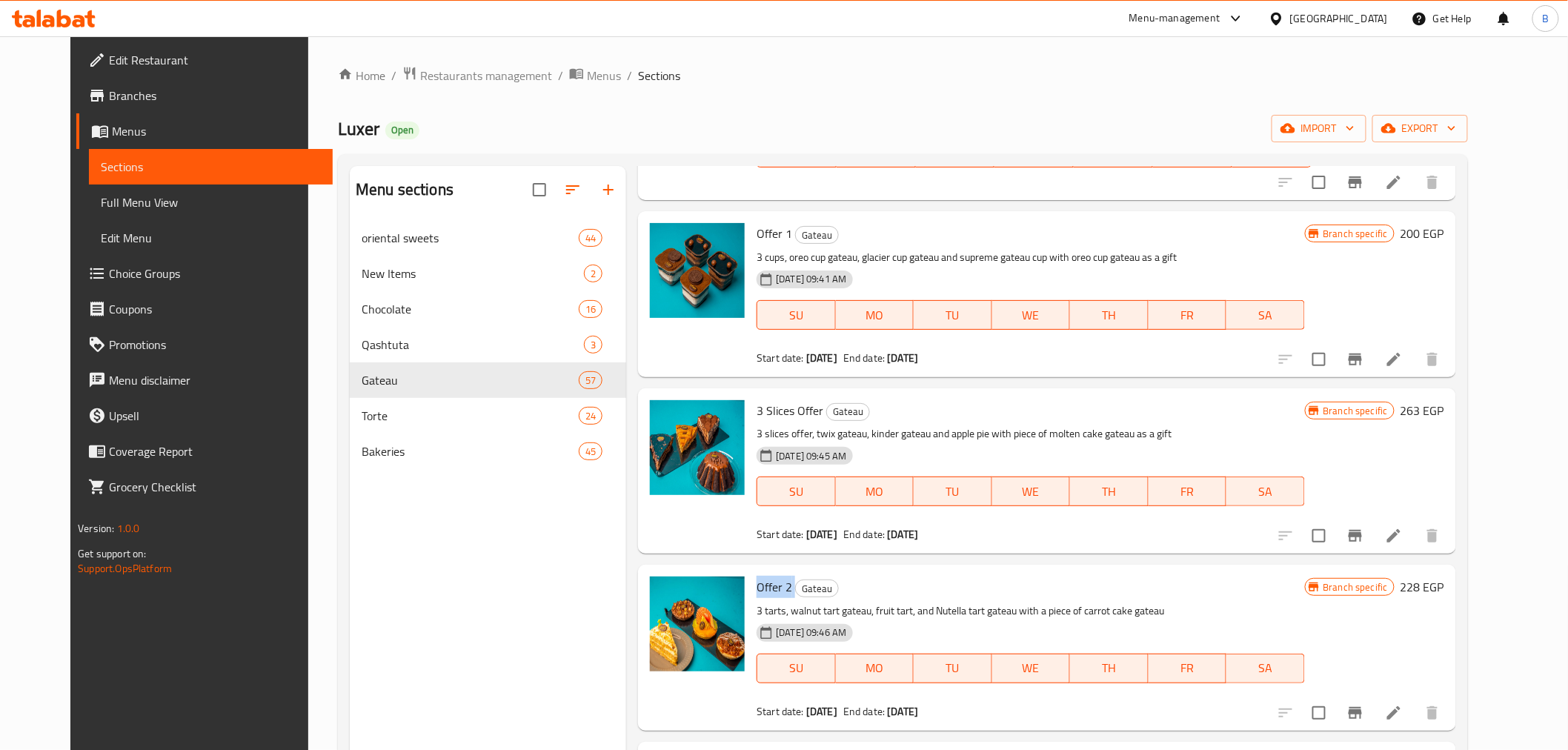
copy h6 "Offer 2"
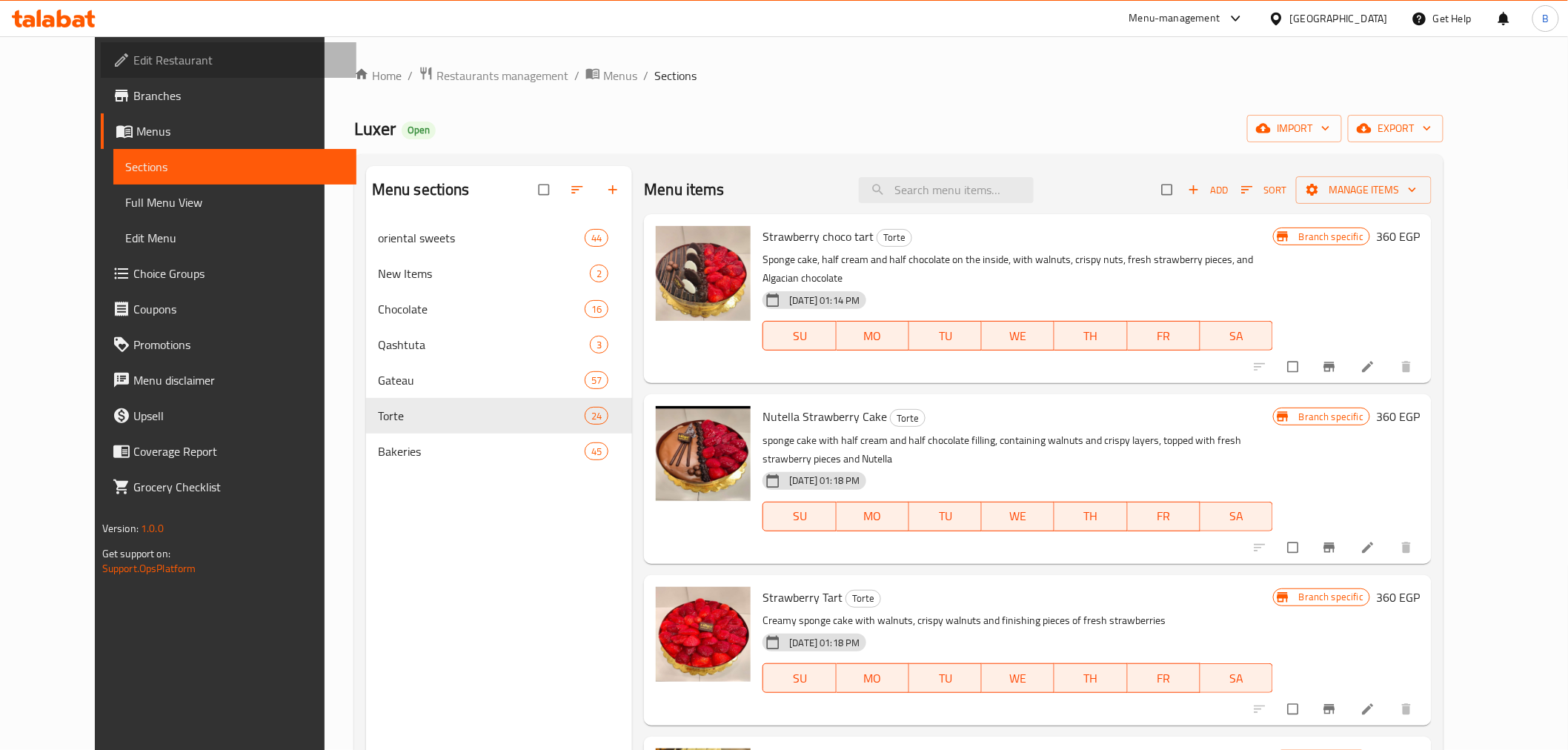
click at [100, 72] on link "Edit Restaurant" at bounding box center [228, 59] width 256 height 36
